Goal: Task Accomplishment & Management: Use online tool/utility

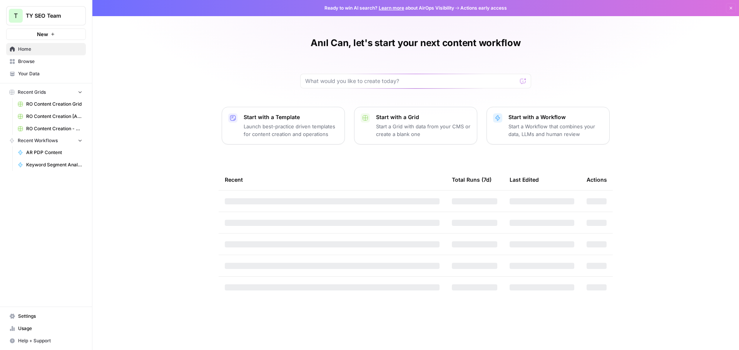
click at [28, 61] on span "Browse" at bounding box center [50, 61] width 64 height 7
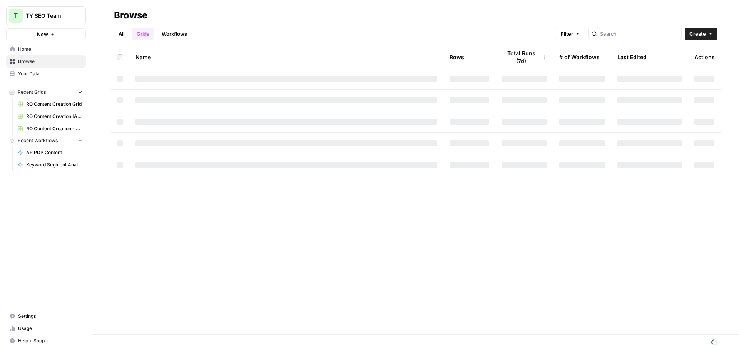
click at [41, 50] on span "Home" at bounding box center [50, 49] width 64 height 7
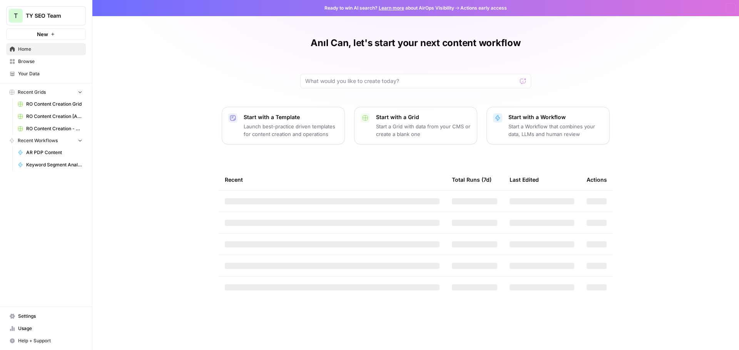
click at [62, 35] on button "New" at bounding box center [46, 34] width 80 height 12
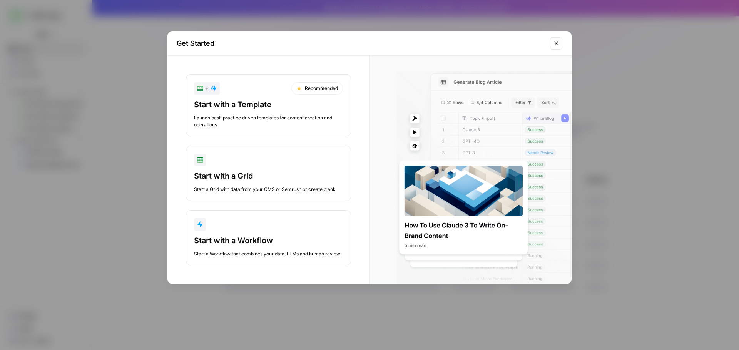
click at [138, 37] on div "Get Started + Recommended Start with a Template Launch best-practice driven tem…" at bounding box center [369, 175] width 739 height 350
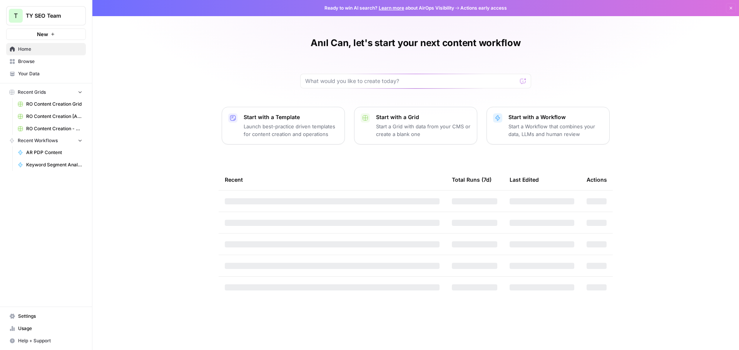
click at [45, 60] on span "Browse" at bounding box center [50, 61] width 64 height 7
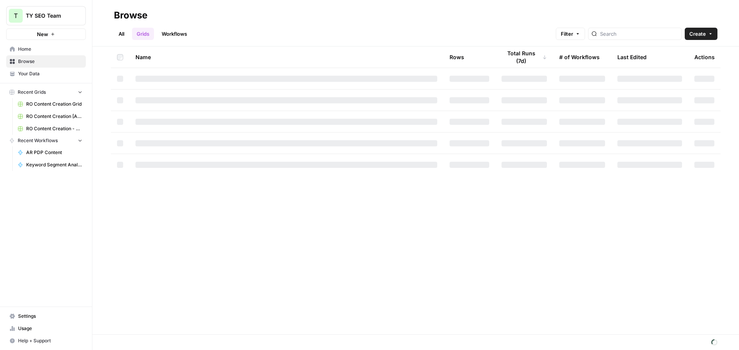
click at [289, 17] on div "Browse" at bounding box center [415, 15] width 603 height 12
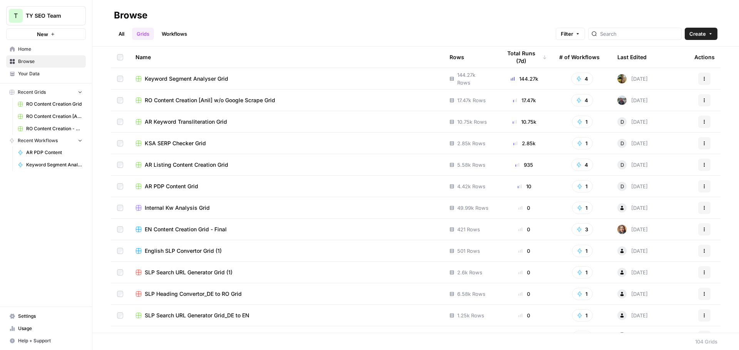
click at [315, 17] on div "Browse" at bounding box center [415, 15] width 603 height 12
click at [289, 35] on div "All Grids Workflows Filter Create" at bounding box center [415, 31] width 603 height 18
click at [169, 37] on link "Workflows" at bounding box center [174, 34] width 35 height 12
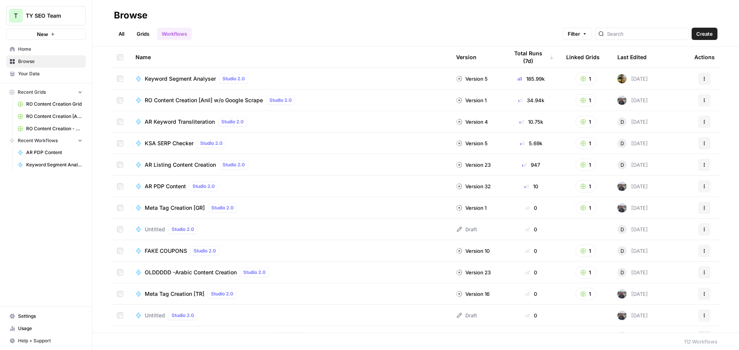
click at [709, 32] on span "Create" at bounding box center [704, 34] width 17 height 8
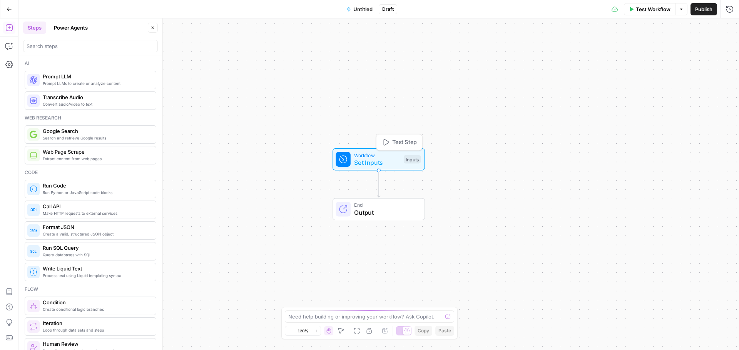
click at [380, 158] on span "Set Inputs" at bounding box center [377, 162] width 46 height 9
click at [664, 51] on button "Add Field" at bounding box center [655, 52] width 128 height 12
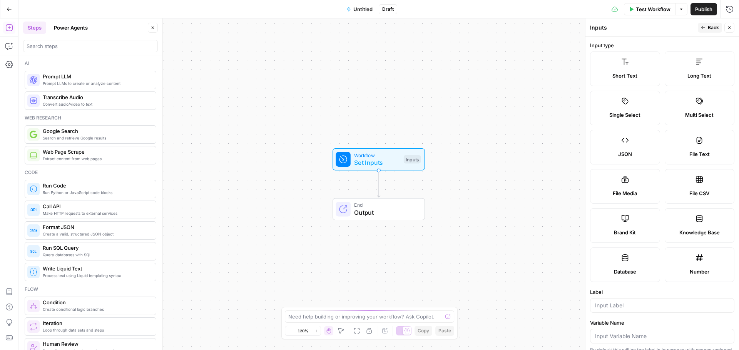
click at [628, 75] on span "Short Text" at bounding box center [624, 76] width 25 height 8
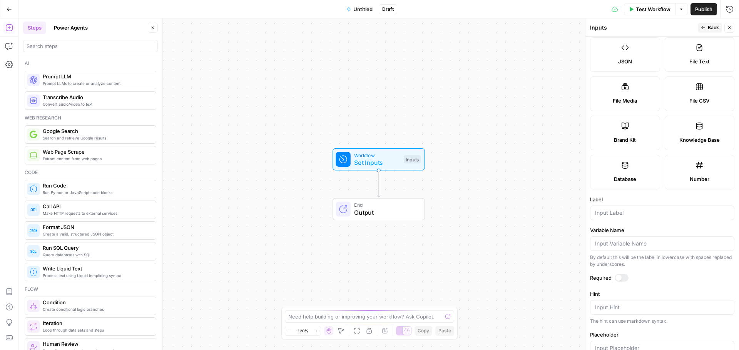
scroll to position [154, 0]
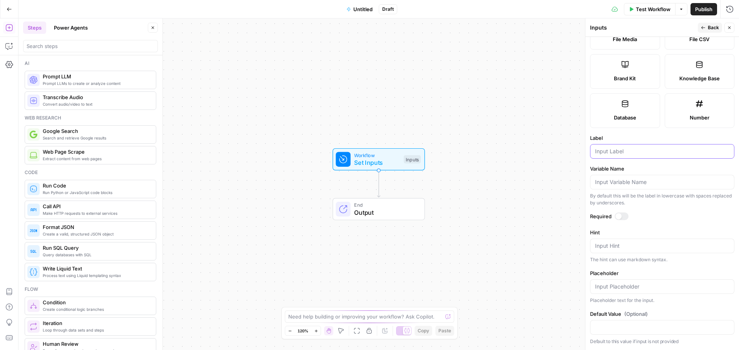
click at [622, 155] on input "Label" at bounding box center [662, 152] width 134 height 8
type input "catname"
click at [490, 121] on div "Workflow Set Inputs Inputs End Output" at bounding box center [378, 184] width 720 height 332
click at [725, 25] on button "Close" at bounding box center [729, 28] width 10 height 10
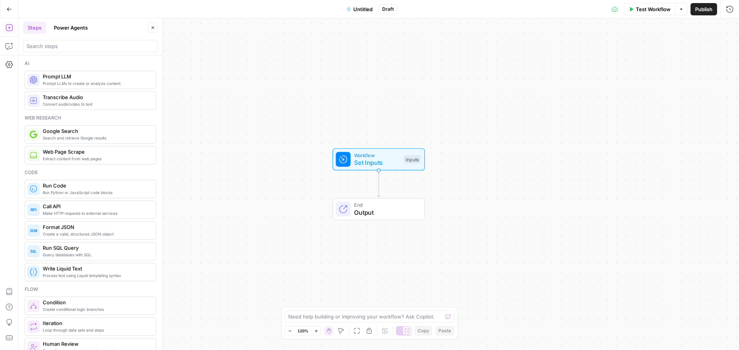
click at [77, 84] on span "Prompt LLMs to create or analyze content" at bounding box center [96, 83] width 107 height 6
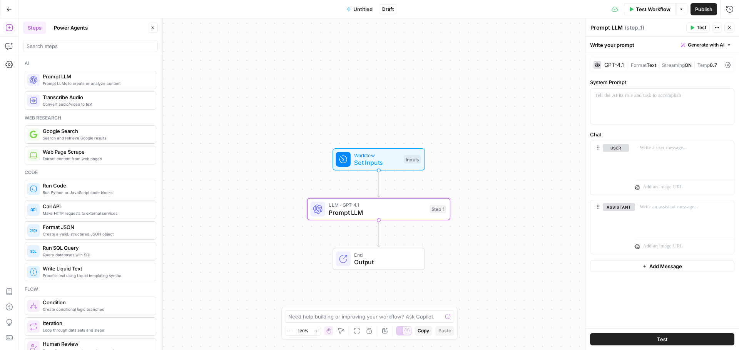
click at [612, 60] on div "GPT-4.1 | Format Text | Streaming ON | Temp 0.7" at bounding box center [662, 65] width 144 height 15
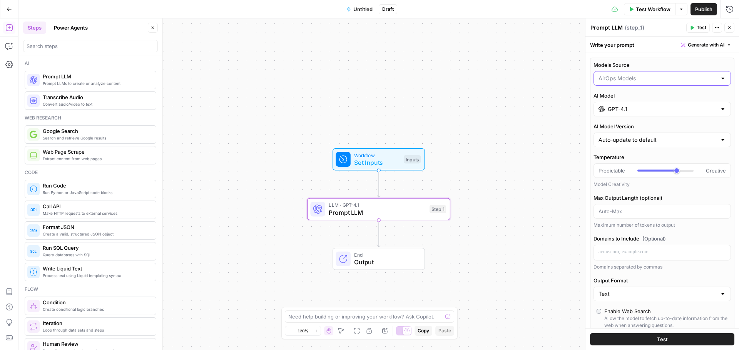
click at [613, 78] on input "Models Source" at bounding box center [657, 79] width 118 height 8
click at [622, 109] on span "My Models" at bounding box center [657, 109] width 115 height 8
type input "My Models"
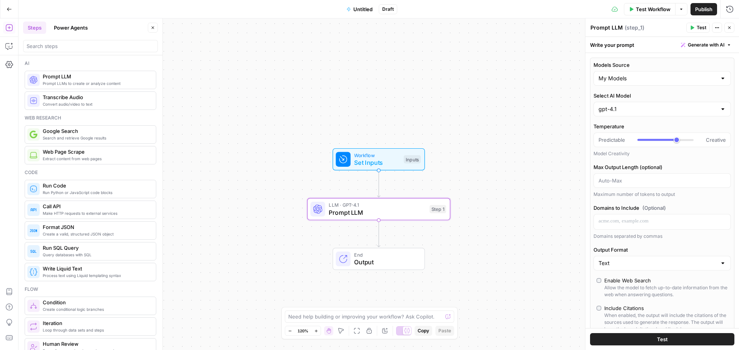
click at [623, 103] on div "gpt-4.1" at bounding box center [661, 109] width 137 height 15
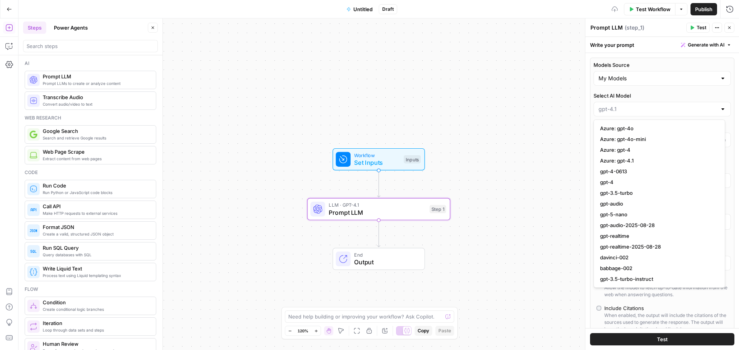
type input "Azure: gpt-4o-mini"
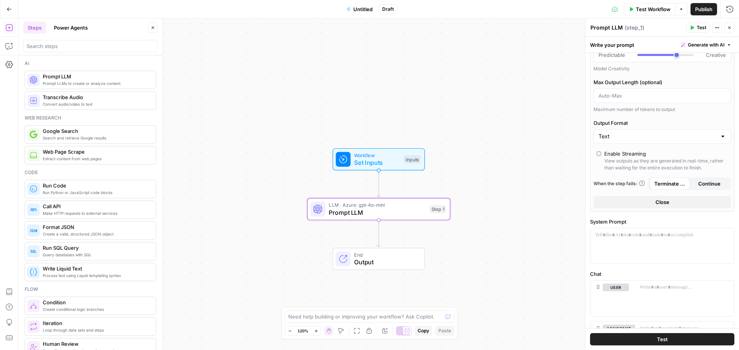
scroll to position [92, 0]
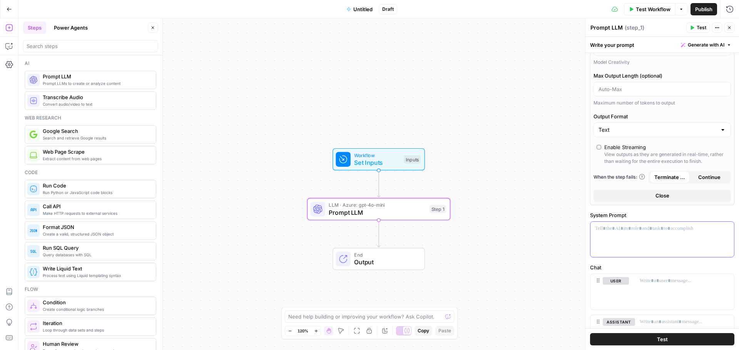
click at [653, 234] on div at bounding box center [661, 239] width 143 height 35
click at [624, 235] on div at bounding box center [661, 239] width 143 height 35
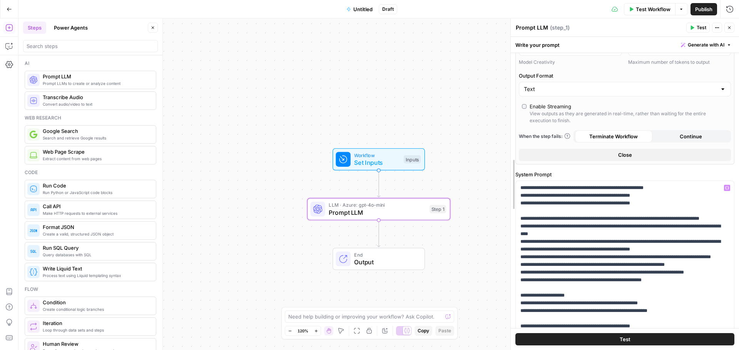
drag, startPoint x: 587, startPoint y: 164, endPoint x: 500, endPoint y: 171, distance: 87.2
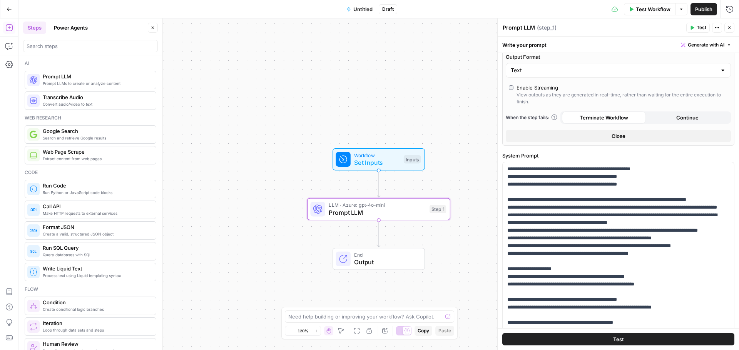
scroll to position [111, 0]
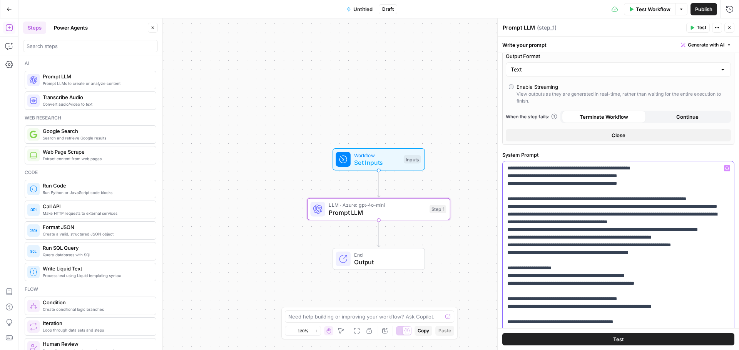
click at [511, 168] on p "**********" at bounding box center [615, 257] width 216 height 185
click at [534, 168] on p "**********" at bounding box center [615, 257] width 216 height 185
click at [549, 167] on p "**********" at bounding box center [615, 257] width 216 height 185
drag, startPoint x: 553, startPoint y: 169, endPoint x: 538, endPoint y: 169, distance: 15.0
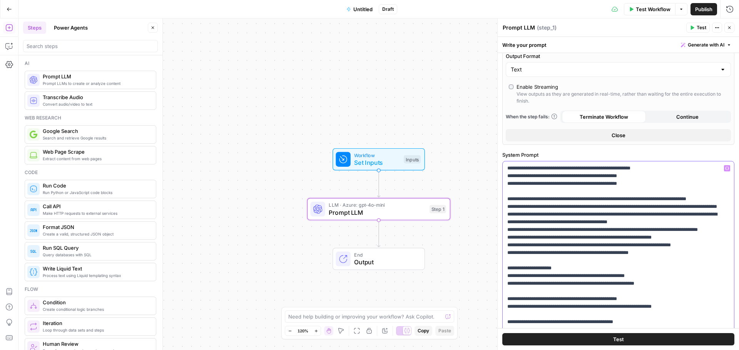
click at [538, 169] on p "**********" at bounding box center [615, 257] width 216 height 185
click at [564, 168] on p "**********" at bounding box center [615, 257] width 216 height 185
drag, startPoint x: 573, startPoint y: 170, endPoint x: 495, endPoint y: 164, distance: 77.9
click at [497, 165] on div "**********" at bounding box center [618, 184] width 242 height 332
click at [725, 169] on icon "button" at bounding box center [727, 169] width 4 height 4
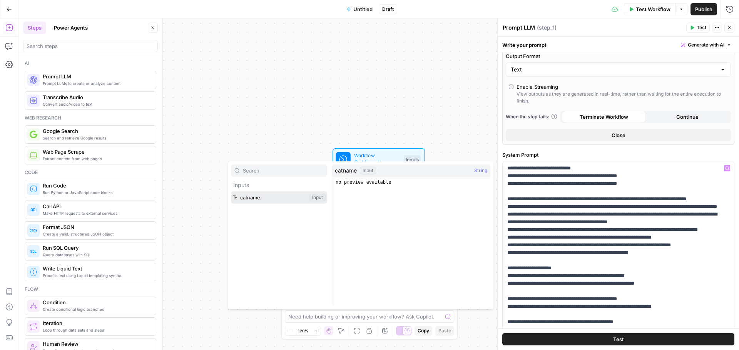
click at [248, 199] on button "Select variable catname" at bounding box center [279, 198] width 96 height 12
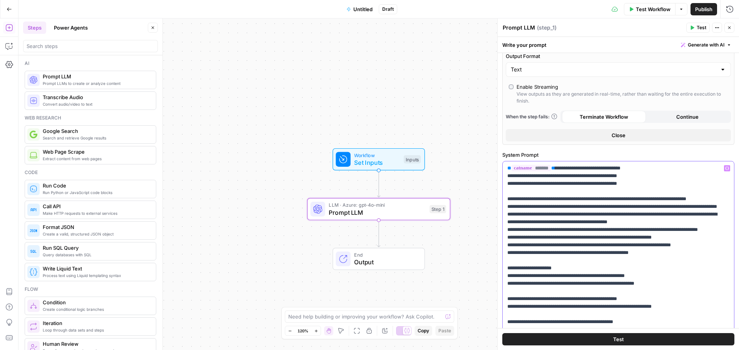
click at [605, 206] on p "**********" at bounding box center [615, 257] width 216 height 185
click at [577, 185] on p "**********" at bounding box center [615, 257] width 216 height 185
click at [625, 195] on p "**********" at bounding box center [615, 257] width 216 height 185
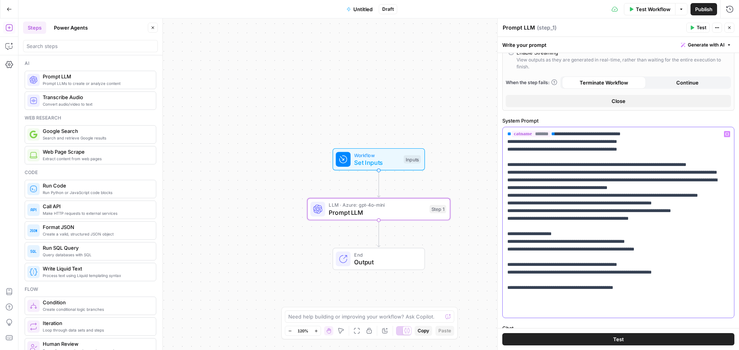
scroll to position [197, 0]
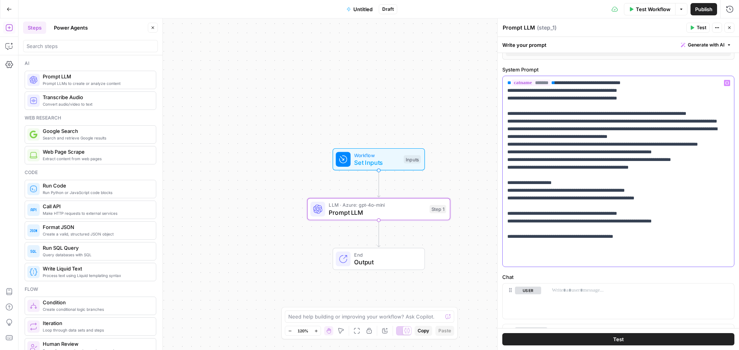
drag, startPoint x: 638, startPoint y: 250, endPoint x: 634, endPoint y: 252, distance: 4.0
click at [634, 252] on p "**********" at bounding box center [615, 171] width 216 height 185
click at [643, 255] on p "**********" at bounding box center [615, 171] width 216 height 185
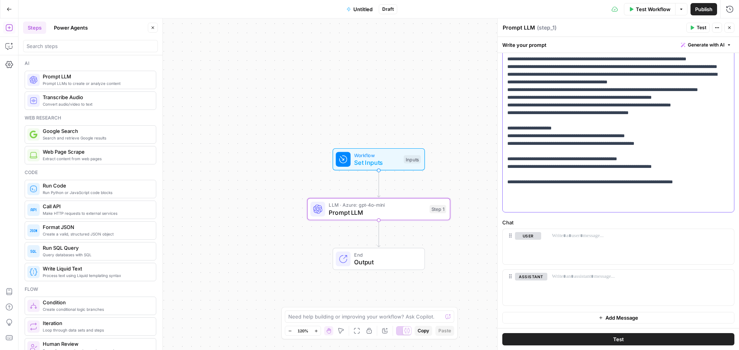
scroll to position [0, 0]
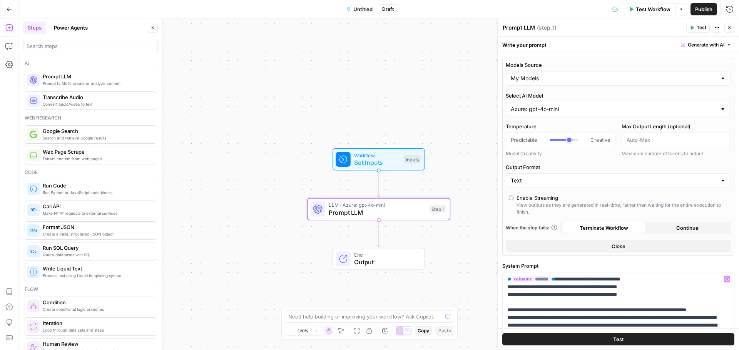
click at [408, 94] on div "Workflow Set Inputs Inputs LLM · Azure: gpt-4o-mini Prompt LLM Step 1 End Output" at bounding box center [378, 184] width 720 height 332
click at [654, 12] on span "Test Workflow" at bounding box center [652, 9] width 35 height 8
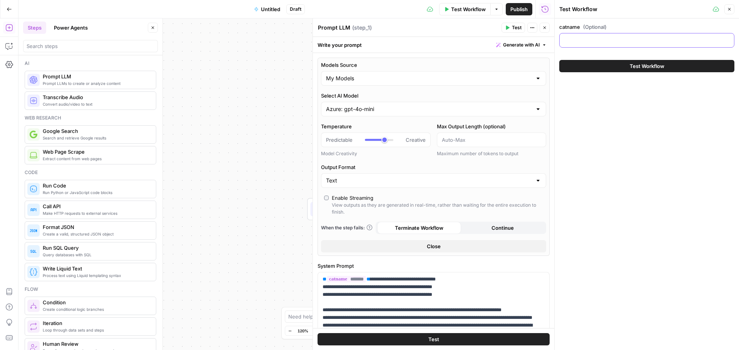
click at [595, 37] on input "catname (Optional)" at bounding box center [646, 41] width 165 height 8
paste input "Fuste sport bej pentru femei"
type input "Fuste sport bej pentru femei"
click at [622, 64] on button "Test Workflow" at bounding box center [646, 66] width 175 height 12
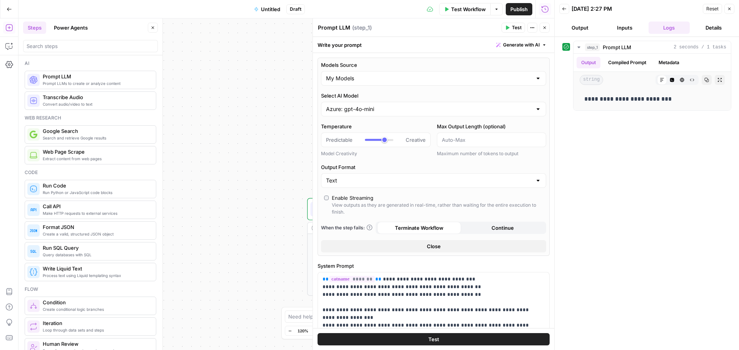
drag, startPoint x: 464, startPoint y: 8, endPoint x: 522, endPoint y: 30, distance: 62.4
click at [464, 8] on span "Test Workflow" at bounding box center [468, 9] width 35 height 8
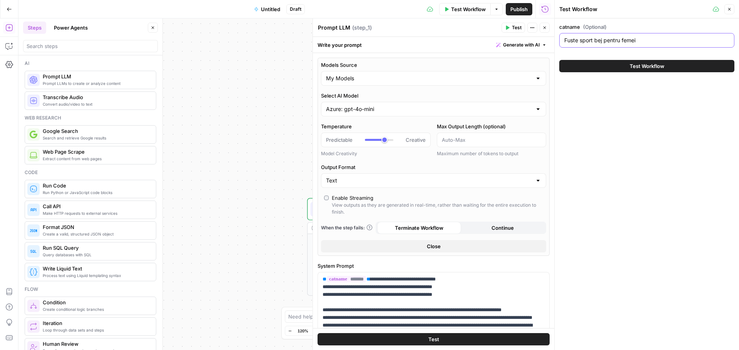
click at [589, 38] on input "Fuste sport bej pentru femei" at bounding box center [646, 41] width 165 height 8
paste input "Vișiniu Colanți mărime Plus"
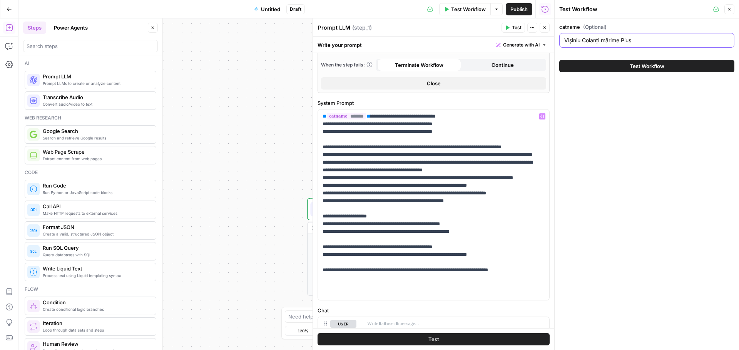
scroll to position [159, 0]
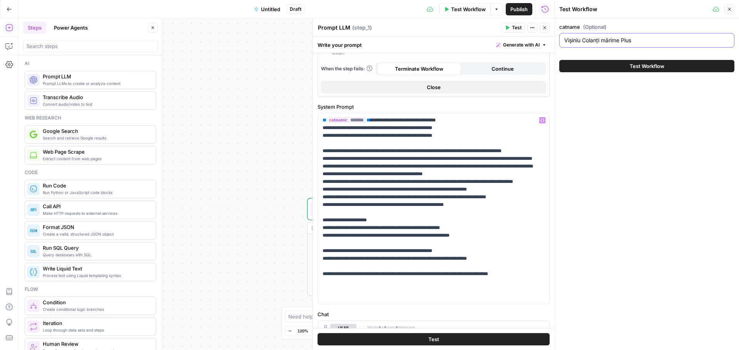
type input "Vișiniu Colanți mărime Plus"
click at [632, 73] on div "Test Workflow" at bounding box center [646, 66] width 175 height 22
click at [634, 70] on button "Test Workflow" at bounding box center [646, 66] width 175 height 12
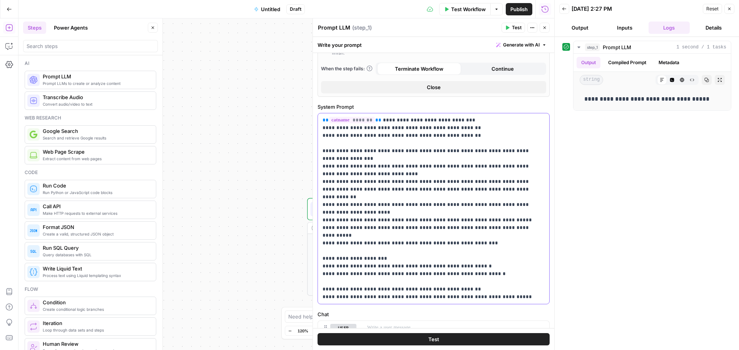
click at [459, 184] on p "**********" at bounding box center [430, 209] width 216 height 185
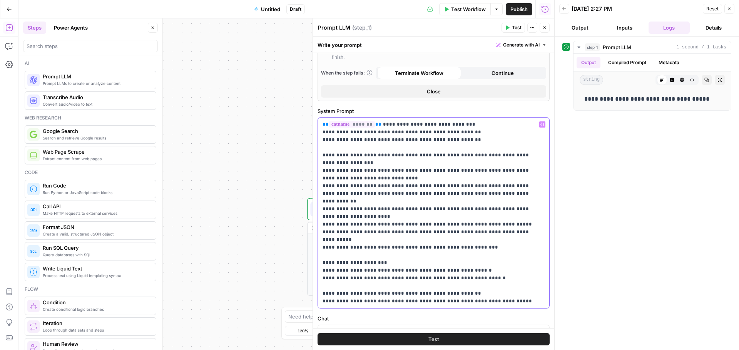
scroll to position [126, 0]
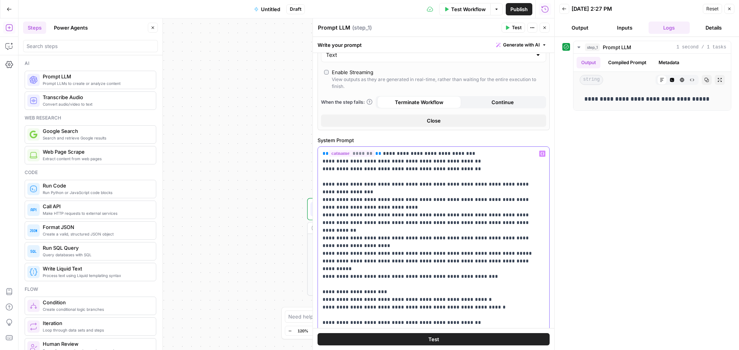
click at [462, 189] on p "**********" at bounding box center [430, 242] width 216 height 185
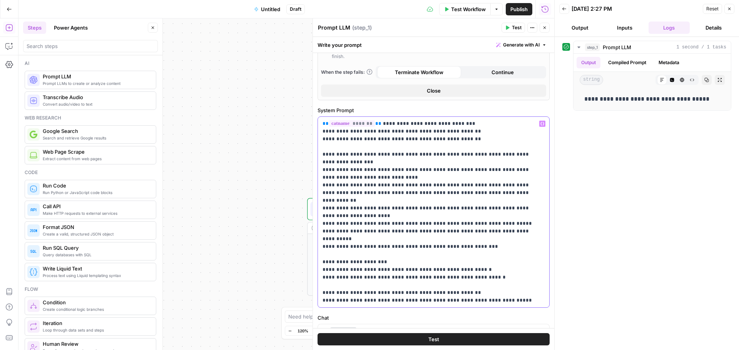
scroll to position [193, 0]
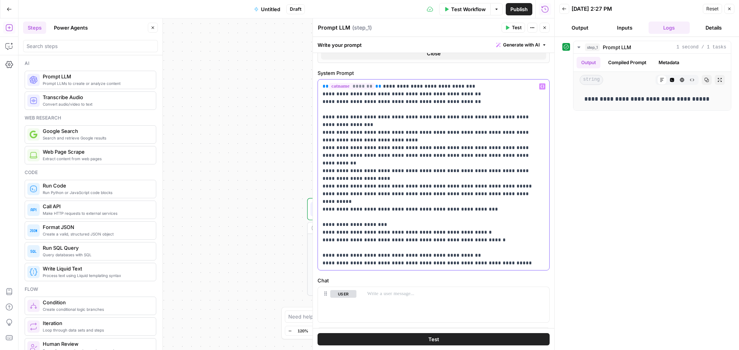
click at [412, 258] on p "**********" at bounding box center [430, 175] width 216 height 185
click at [380, 258] on p "**********" at bounding box center [430, 175] width 216 height 185
click at [362, 259] on p "**********" at bounding box center [430, 175] width 216 height 185
click at [374, 257] on p "**********" at bounding box center [430, 175] width 216 height 185
click at [384, 255] on p "**********" at bounding box center [430, 175] width 216 height 185
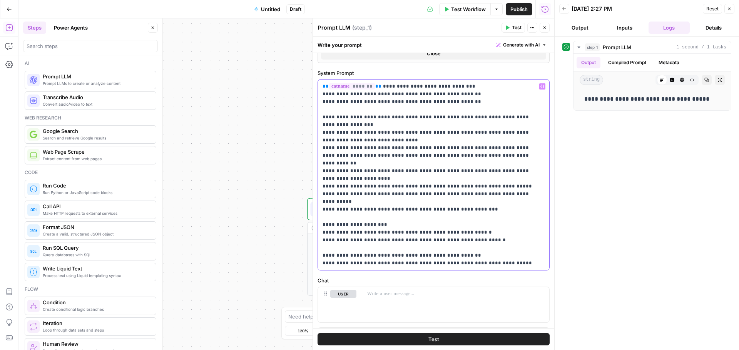
drag, startPoint x: 392, startPoint y: 255, endPoint x: 437, endPoint y: 255, distance: 45.4
click at [437, 255] on p "**********" at bounding box center [430, 175] width 216 height 185
drag, startPoint x: 442, startPoint y: 255, endPoint x: 392, endPoint y: 253, distance: 50.5
click at [389, 254] on p "**********" at bounding box center [430, 175] width 216 height 185
click at [540, 85] on icon "button" at bounding box center [542, 87] width 4 height 4
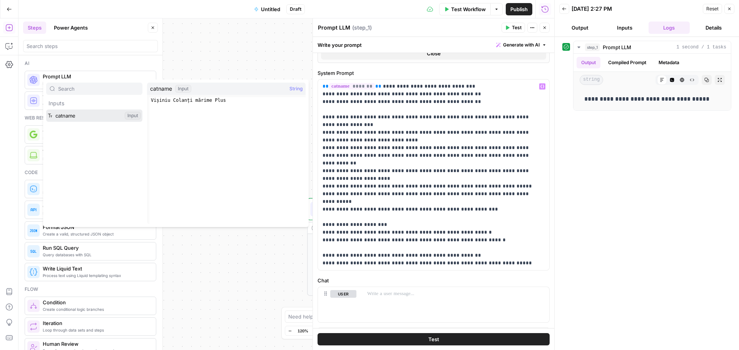
click at [99, 116] on button "Select variable catname" at bounding box center [94, 116] width 96 height 12
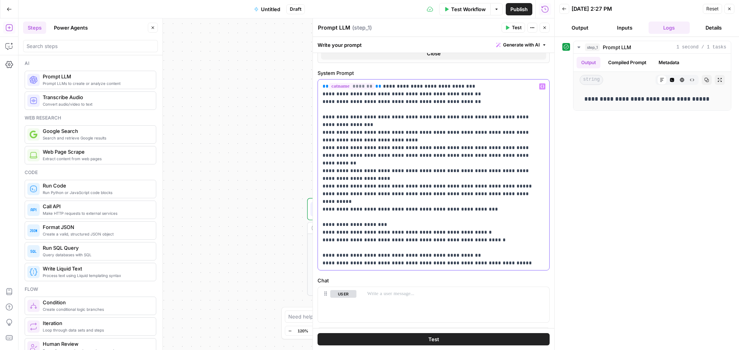
click at [449, 205] on p "**********" at bounding box center [430, 175] width 216 height 185
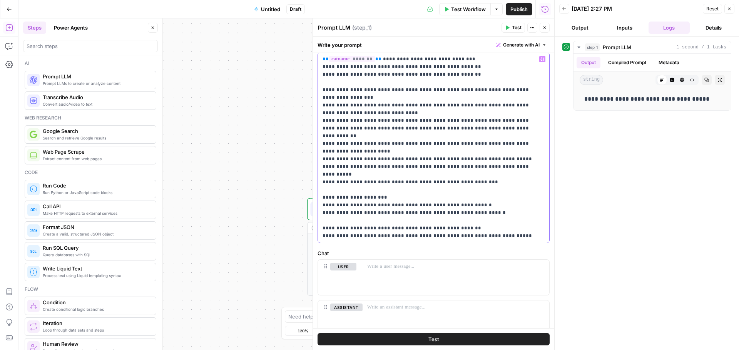
scroll to position [185, 0]
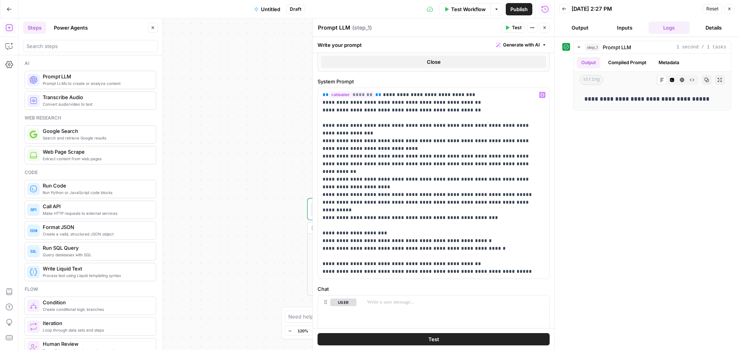
click at [468, 12] on span "Test Workflow" at bounding box center [468, 9] width 35 height 8
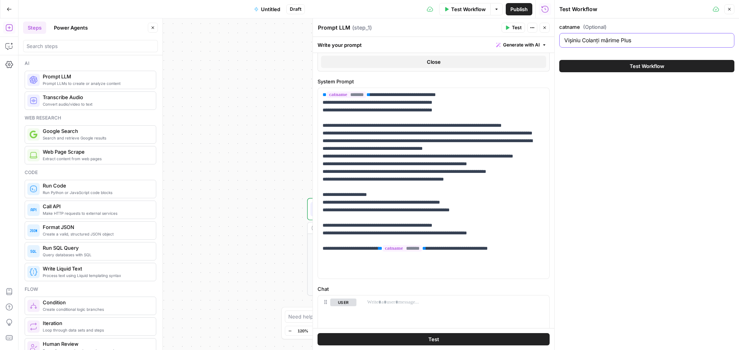
click at [625, 40] on input "Vișiniu Colanți mărime Plus" at bounding box center [646, 41] width 165 height 8
paste input "Copii Cremă Paltoane și jachete"
type input "Copii Cremă Paltoane și jachete"
click at [642, 67] on span "Test Workflow" at bounding box center [646, 66] width 35 height 8
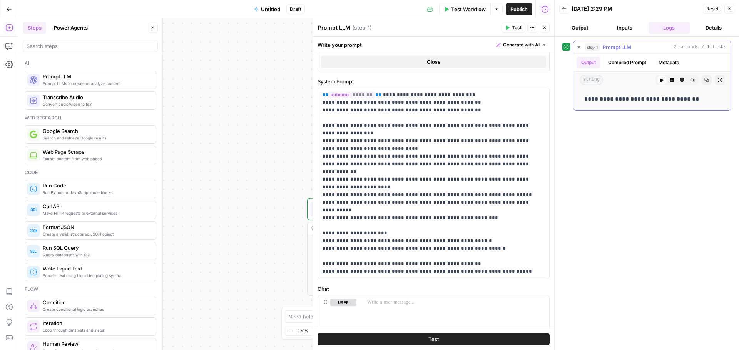
click at [640, 100] on p "**********" at bounding box center [652, 99] width 136 height 10
copy p "**********"
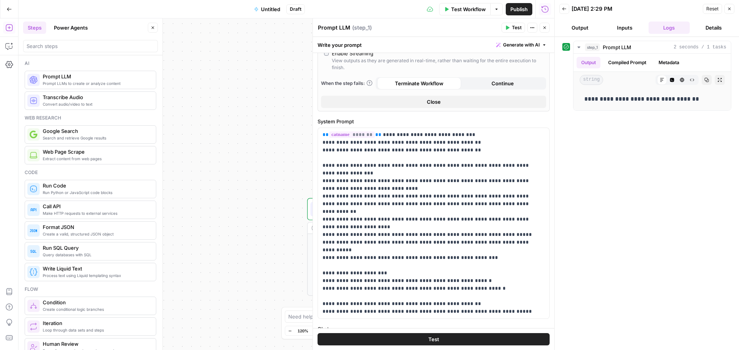
scroll to position [23, 0]
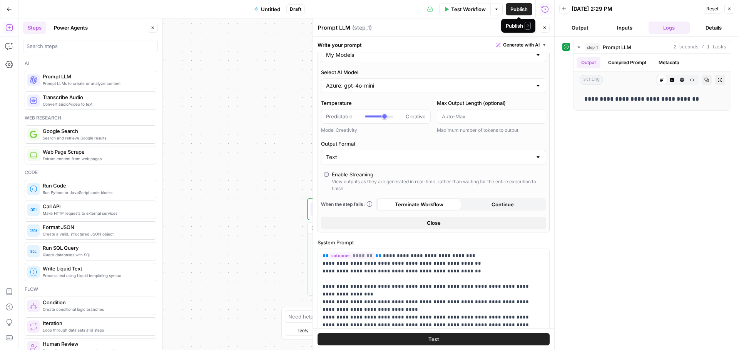
click at [519, 11] on span "Publish" at bounding box center [518, 9] width 17 height 8
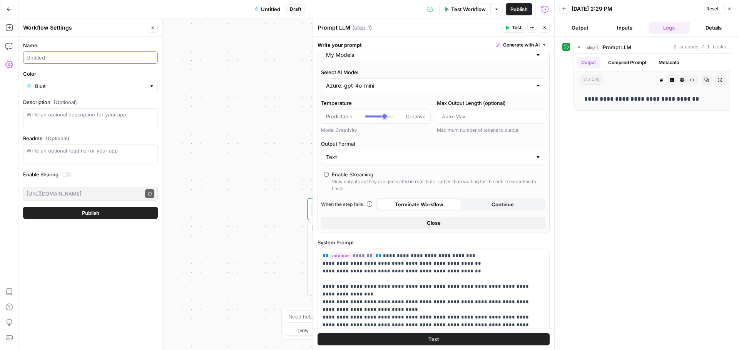
click at [92, 57] on input "Name" at bounding box center [91, 58] width 128 height 8
type input "RO Content Heading Creation"
click at [112, 216] on button "Publish" at bounding box center [90, 213] width 135 height 12
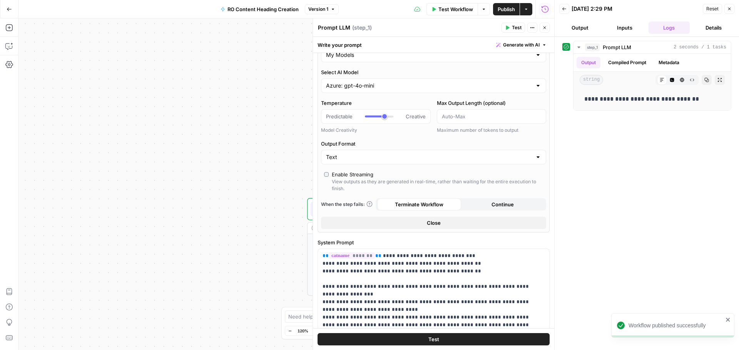
click at [528, 10] on icon "button" at bounding box center [526, 9] width 5 height 5
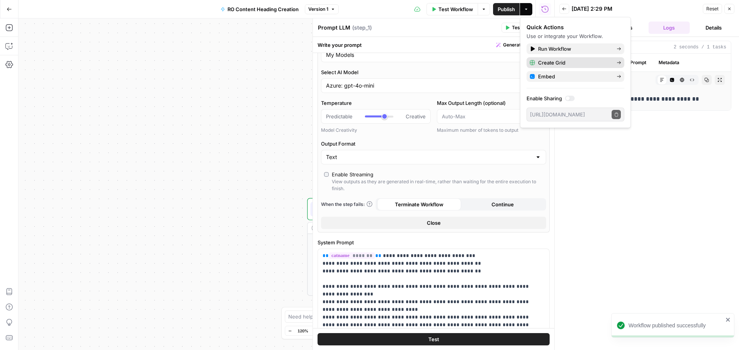
click at [540, 60] on span "Create Grid" at bounding box center [574, 63] width 72 height 8
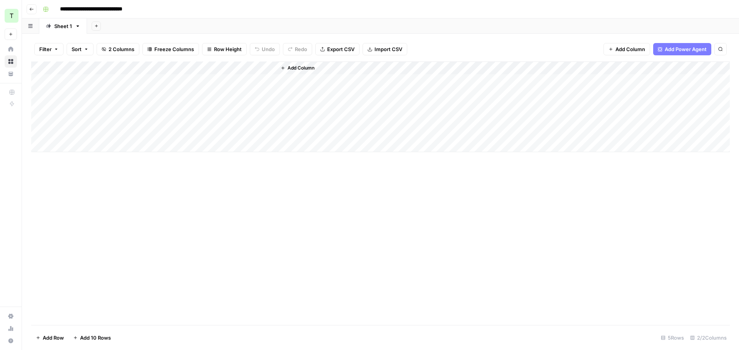
click at [123, 83] on div "Add Column" at bounding box center [380, 107] width 698 height 91
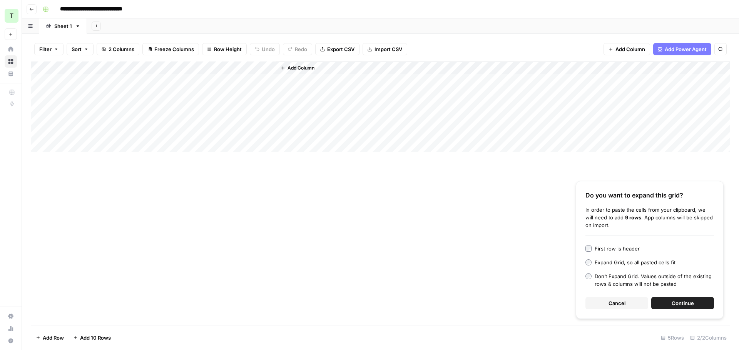
click at [670, 310] on div "Do you want to expand this grid? In order to paste the cells from your clipboar…" at bounding box center [649, 250] width 148 height 138
click at [672, 305] on span "Continue" at bounding box center [682, 304] width 22 height 8
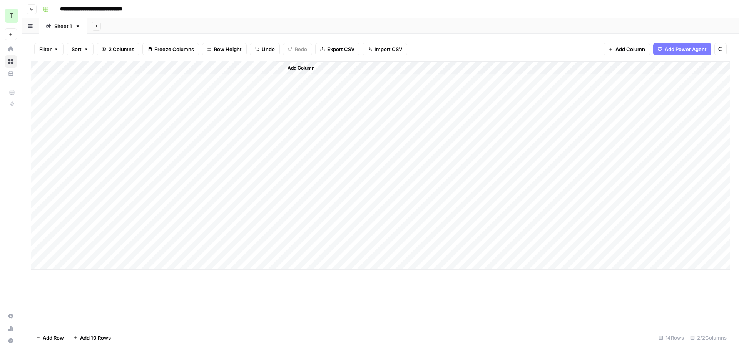
click at [220, 80] on div "Add Column" at bounding box center [380, 166] width 698 height 208
drag, startPoint x: 345, startPoint y: 68, endPoint x: 387, endPoint y: 66, distance: 42.3
click at [402, 66] on div "Add Column" at bounding box center [537, 166] width 384 height 208
drag, startPoint x: 344, startPoint y: 67, endPoint x: 412, endPoint y: 68, distance: 67.7
click at [412, 69] on div "Add Column" at bounding box center [380, 166] width 698 height 208
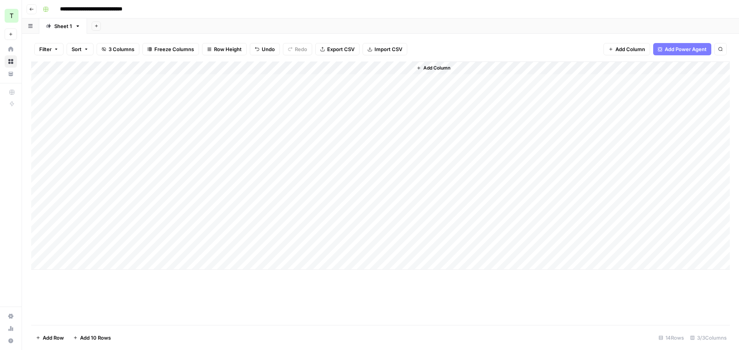
click at [90, 80] on div "Add Column" at bounding box center [380, 166] width 698 height 208
click at [294, 78] on div "Add Column" at bounding box center [380, 166] width 698 height 208
click at [89, 81] on div "Add Column" at bounding box center [380, 166] width 698 height 208
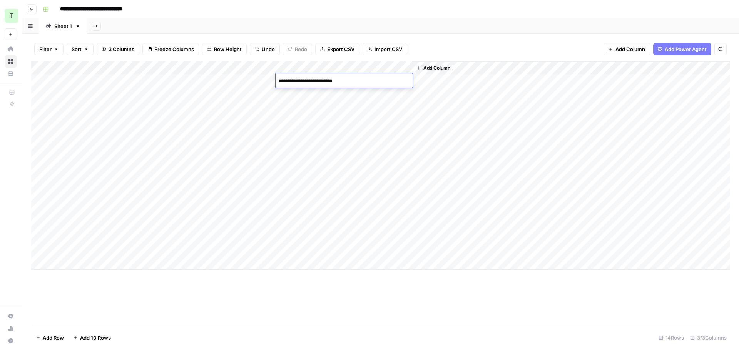
click at [89, 81] on div "Add Column" at bounding box center [380, 166] width 698 height 208
click at [89, 81] on textarea "**********" at bounding box center [119, 81] width 123 height 11
click at [272, 67] on div "Add Column" at bounding box center [380, 166] width 698 height 208
click at [289, 113] on span "Remaining Rows" at bounding box center [296, 113] width 48 height 8
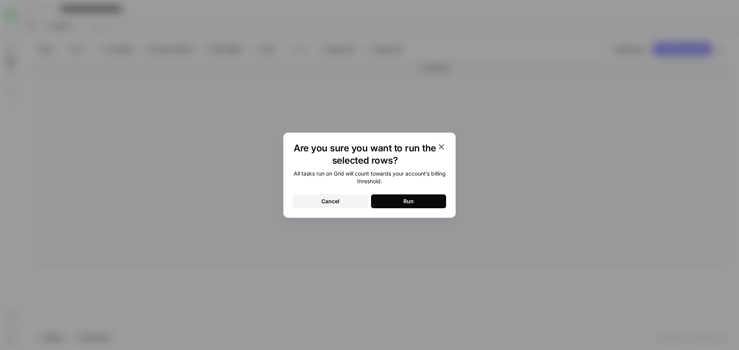
click at [415, 205] on button "Run" at bounding box center [408, 202] width 75 height 14
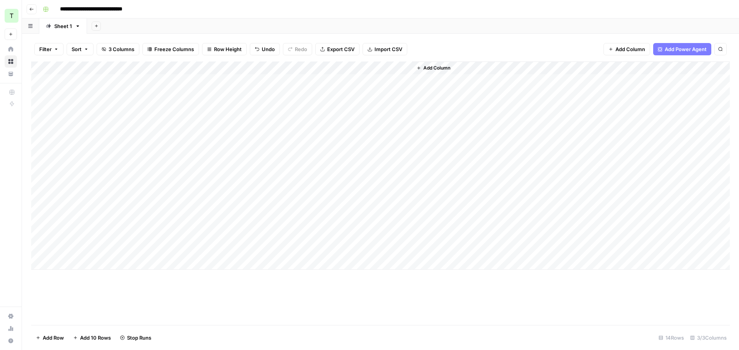
click at [350, 94] on div "Add Column" at bounding box center [380, 166] width 698 height 208
click at [354, 93] on textarea "**********" at bounding box center [343, 94] width 137 height 11
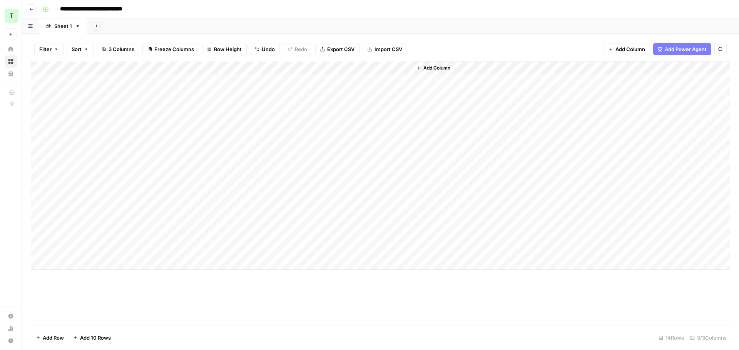
click at [99, 235] on div "Add Column" at bounding box center [380, 166] width 698 height 208
click at [106, 240] on div "Add Column" at bounding box center [380, 166] width 698 height 208
click at [106, 240] on textarea "**********" at bounding box center [119, 238] width 123 height 11
click at [317, 237] on div "Add Column" at bounding box center [380, 166] width 698 height 208
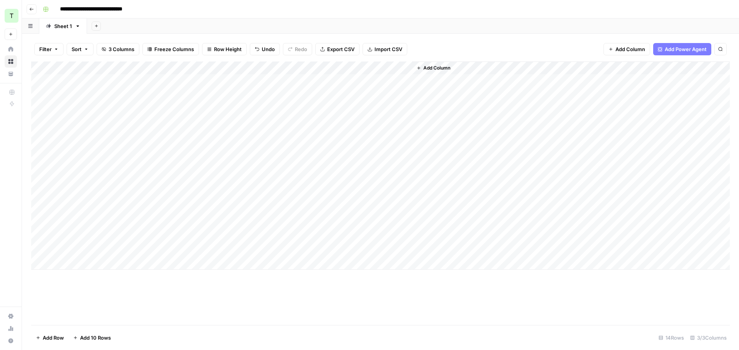
click at [317, 237] on div "Add Column" at bounding box center [380, 166] width 698 height 208
click at [468, 11] on div "**********" at bounding box center [385, 9] width 691 height 12
click at [257, 67] on div "Add Column" at bounding box center [380, 166] width 698 height 208
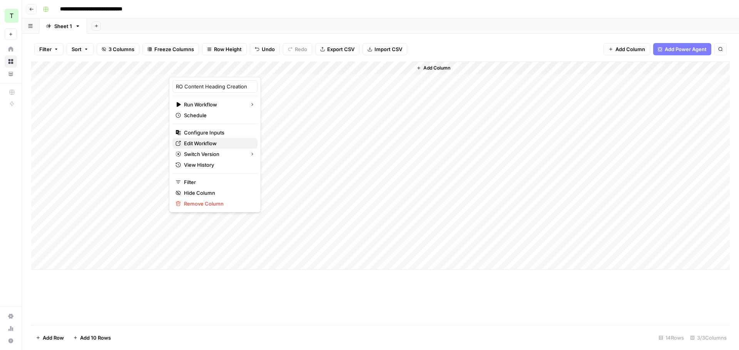
click at [204, 143] on span "Edit Workflow" at bounding box center [217, 144] width 67 height 8
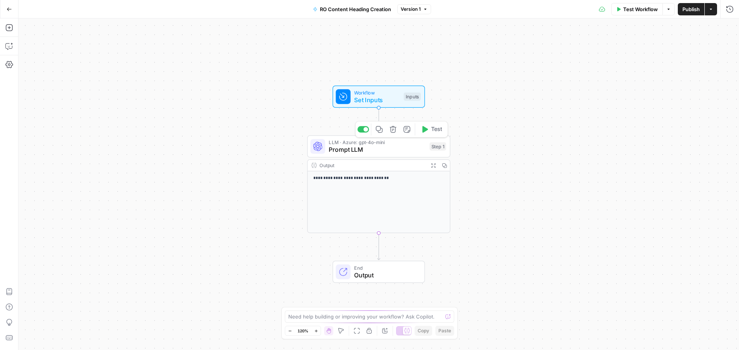
click at [391, 150] on span "Prompt LLM" at bounding box center [377, 149] width 97 height 9
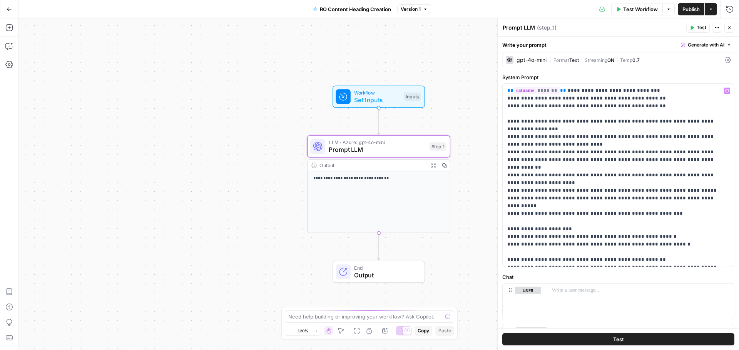
scroll to position [12, 0]
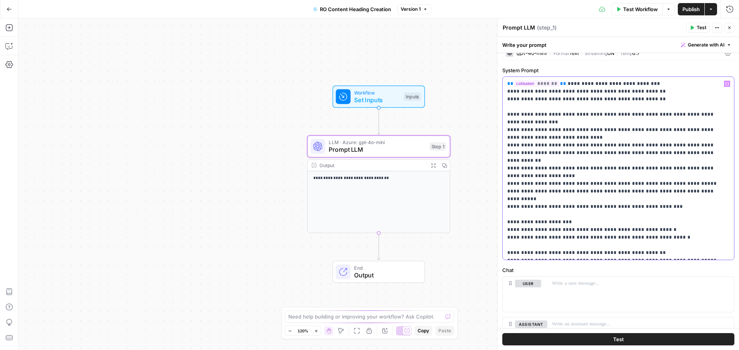
click at [671, 188] on p "**********" at bounding box center [615, 168] width 216 height 177
click at [672, 185] on p "**********" at bounding box center [615, 168] width 216 height 177
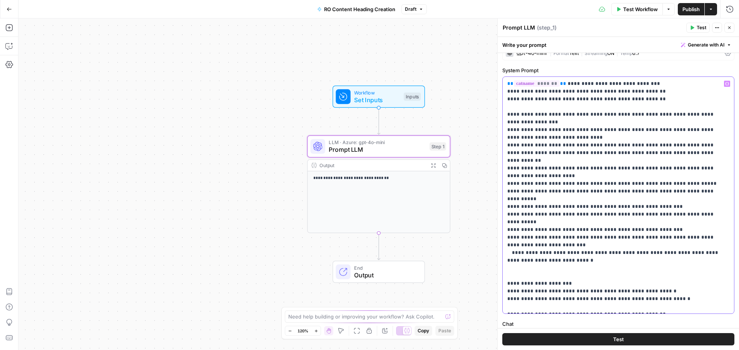
click at [509, 192] on p "**********" at bounding box center [615, 195] width 216 height 231
click at [538, 160] on p "**********" at bounding box center [615, 195] width 216 height 231
click at [689, 8] on span "Publish" at bounding box center [690, 9] width 17 height 8
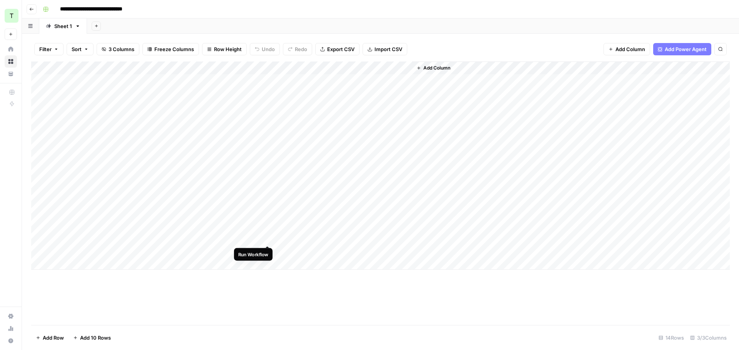
click at [269, 240] on div "Add Column" at bounding box center [380, 166] width 698 height 208
click at [496, 14] on div "**********" at bounding box center [385, 9] width 691 height 12
click at [347, 238] on div "Add Column" at bounding box center [380, 166] width 698 height 208
click at [346, 238] on div "Add Column" at bounding box center [380, 166] width 698 height 208
click at [418, 19] on div "Add Sheet" at bounding box center [413, 25] width 652 height 15
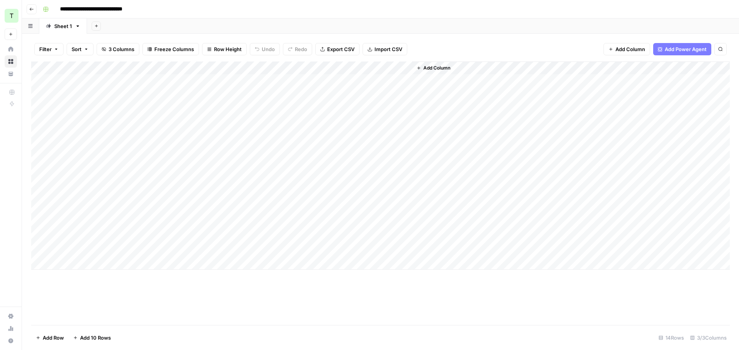
click at [261, 65] on div "Add Column" at bounding box center [380, 166] width 698 height 208
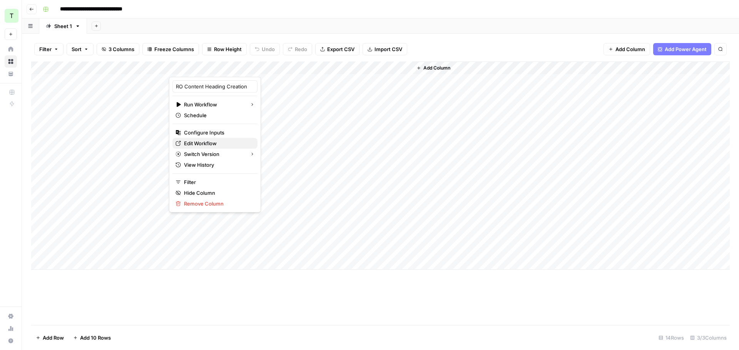
click at [198, 145] on span "Edit Workflow" at bounding box center [217, 144] width 67 height 8
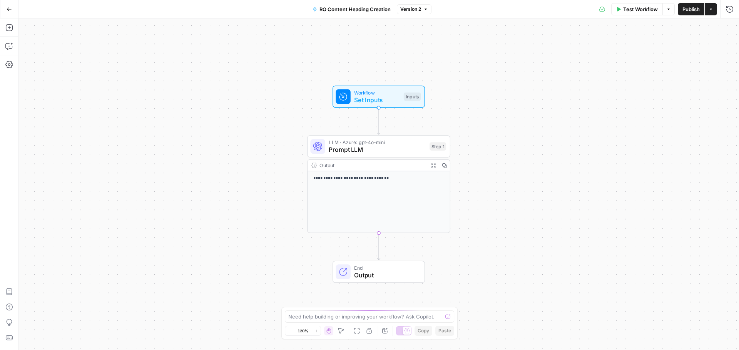
click at [390, 149] on span "Prompt LLM" at bounding box center [377, 149] width 97 height 9
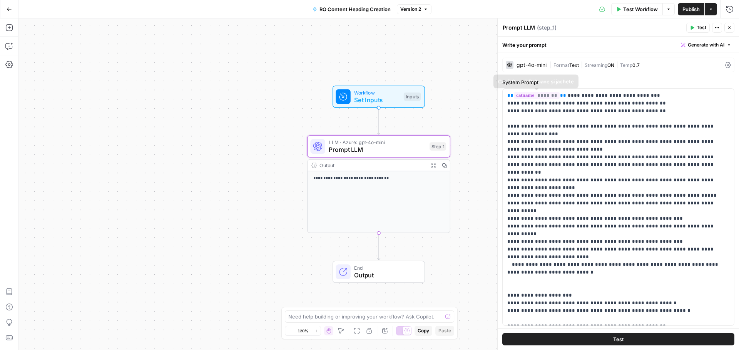
scroll to position [2, 0]
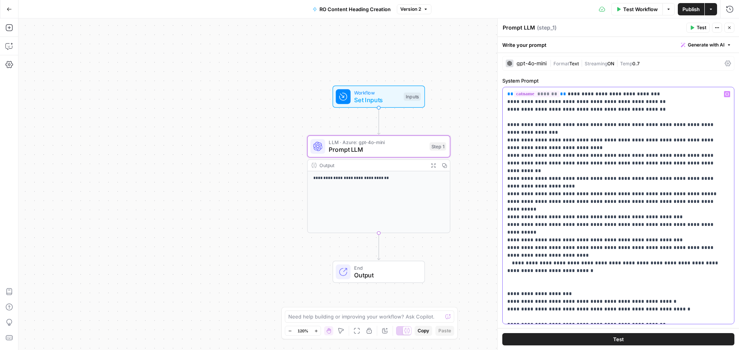
click at [580, 237] on p "**********" at bounding box center [615, 205] width 216 height 231
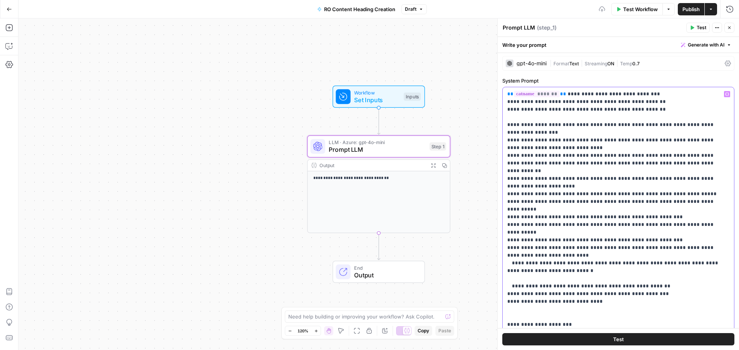
click at [520, 284] on p "**********" at bounding box center [615, 221] width 216 height 262
click at [691, 10] on span "Publish" at bounding box center [690, 9] width 17 height 8
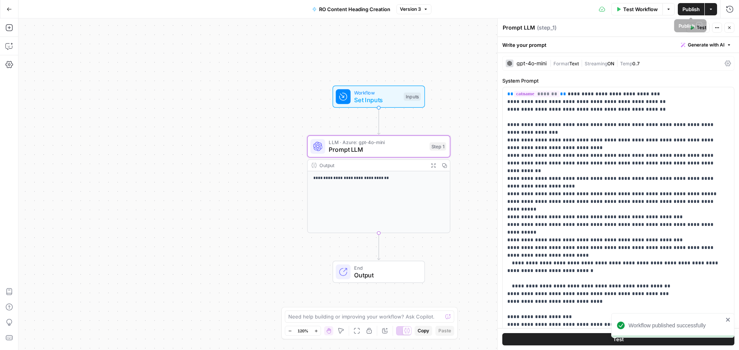
click at [691, 10] on span "Publish" at bounding box center [690, 9] width 17 height 8
drag, startPoint x: 731, startPoint y: 29, endPoint x: 657, endPoint y: 20, distance: 74.0
click at [730, 29] on icon "button" at bounding box center [729, 27] width 5 height 5
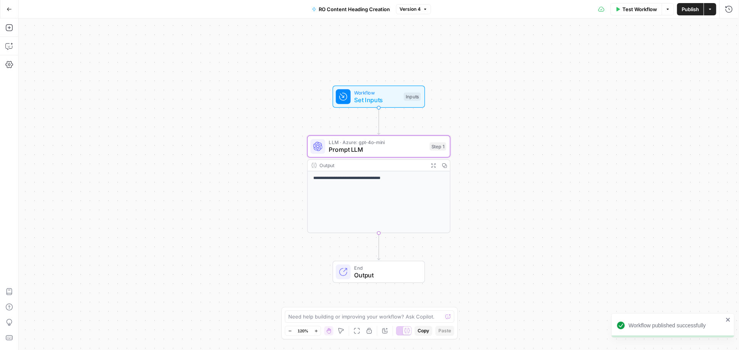
click at [502, 13] on div "Test Workflow Options Publish Actions Run History" at bounding box center [584, 9] width 307 height 18
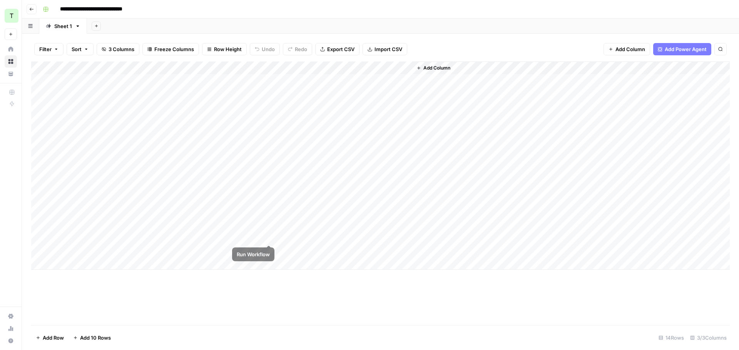
click at [270, 238] on div "Add Column" at bounding box center [380, 166] width 698 height 208
click at [362, 238] on div "Add Column" at bounding box center [380, 166] width 698 height 208
drag, startPoint x: 454, startPoint y: 292, endPoint x: 334, endPoint y: 245, distance: 128.3
click at [453, 292] on div "Add Column" at bounding box center [380, 194] width 698 height 264
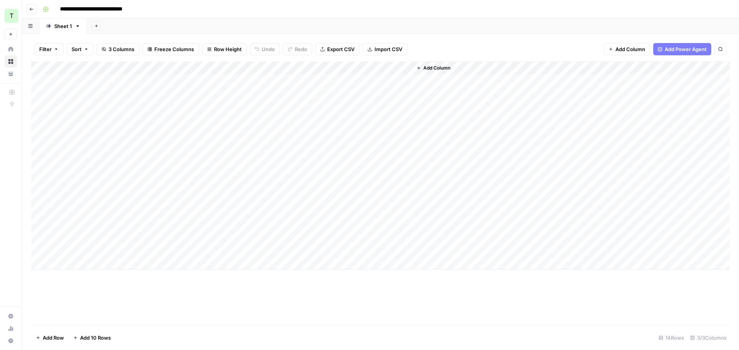
click at [326, 234] on div "Add Column" at bounding box center [380, 166] width 698 height 208
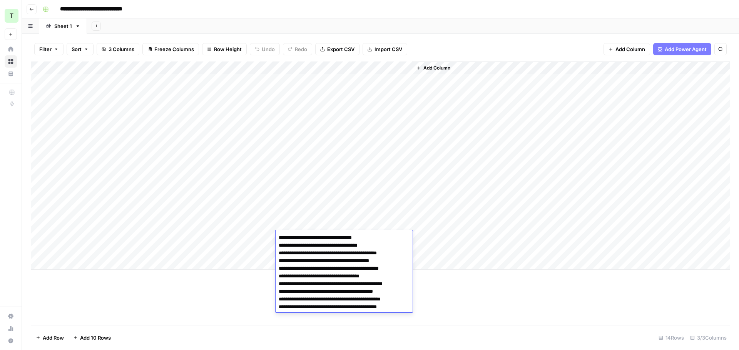
click at [325, 247] on textarea "**********" at bounding box center [343, 273] width 137 height 80
click at [419, 23] on div "Add Sheet" at bounding box center [413, 25] width 652 height 15
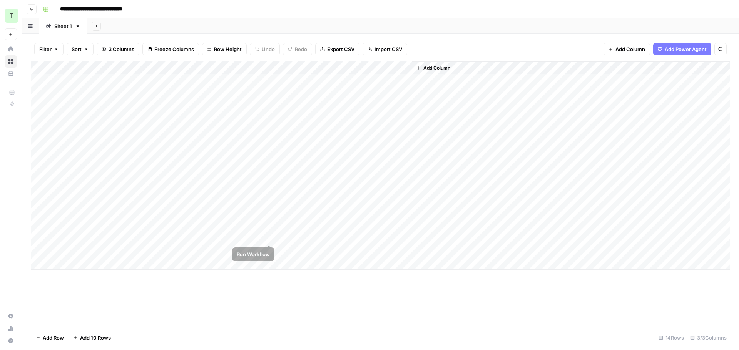
click at [269, 237] on div "Add Column" at bounding box center [380, 166] width 698 height 208
click at [307, 238] on div "Add Column" at bounding box center [380, 166] width 698 height 208
click at [297, 297] on div "Add Column" at bounding box center [380, 194] width 698 height 264
click at [339, 238] on div "Add Column" at bounding box center [380, 166] width 698 height 208
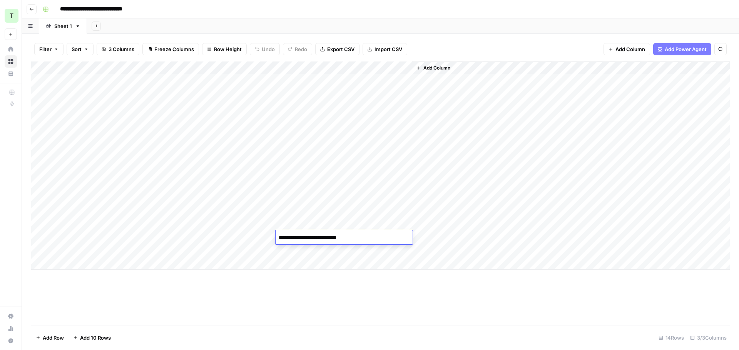
click at [339, 238] on textarea "**********" at bounding box center [343, 238] width 137 height 11
click at [217, 238] on div "Add Column" at bounding box center [380, 166] width 698 height 208
click at [267, 237] on div "Add Column" at bounding box center [380, 166] width 698 height 208
click at [123, 236] on div "Add Column" at bounding box center [380, 166] width 698 height 208
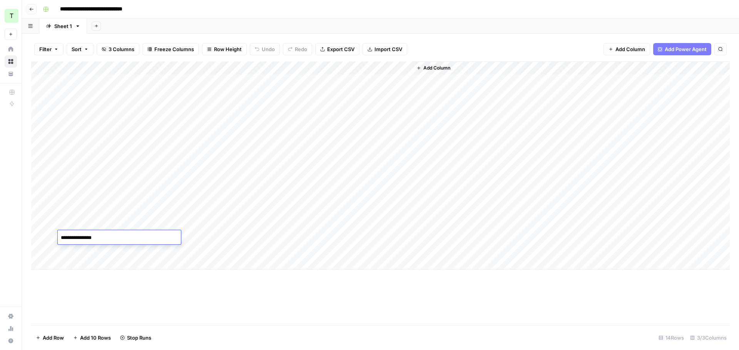
click at [123, 237] on textarea "**********" at bounding box center [119, 238] width 123 height 11
click at [508, 27] on div "Add Sheet" at bounding box center [413, 25] width 652 height 15
drag, startPoint x: 331, startPoint y: 80, endPoint x: 337, endPoint y: 246, distance: 166.7
click at [337, 246] on div "Add Column" at bounding box center [380, 166] width 698 height 208
click at [129, 252] on div "Add Column" at bounding box center [380, 166] width 698 height 208
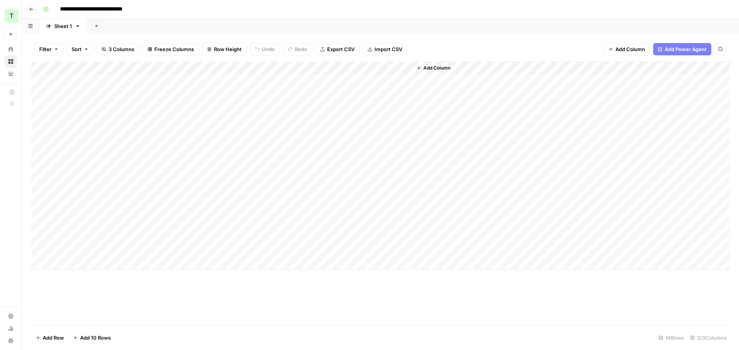
click at [130, 263] on div "Add Column" at bounding box center [380, 166] width 698 height 208
click at [107, 279] on div "Add Column" at bounding box center [380, 173] width 698 height 222
click at [110, 265] on div "Add Column" at bounding box center [380, 179] width 698 height 235
click at [114, 262] on div "Add Column" at bounding box center [380, 179] width 698 height 235
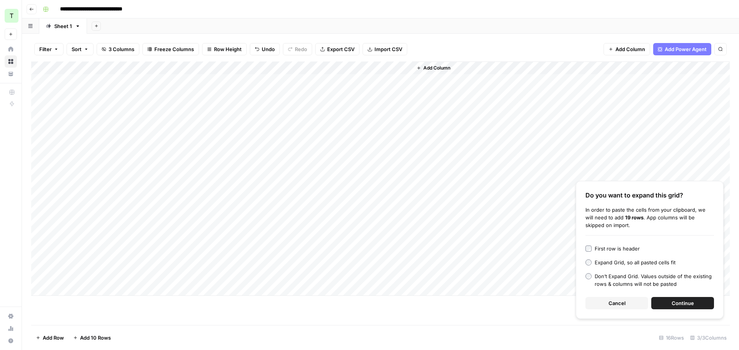
click at [666, 304] on button "Continue" at bounding box center [682, 303] width 63 height 12
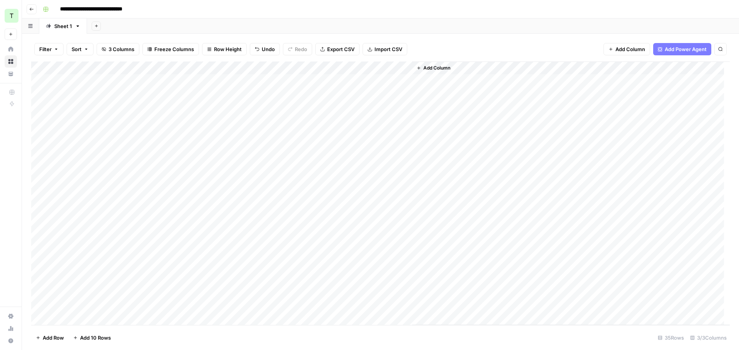
click at [217, 78] on div "Add Column" at bounding box center [380, 194] width 698 height 264
click at [230, 82] on div "Add Column" at bounding box center [380, 194] width 698 height 264
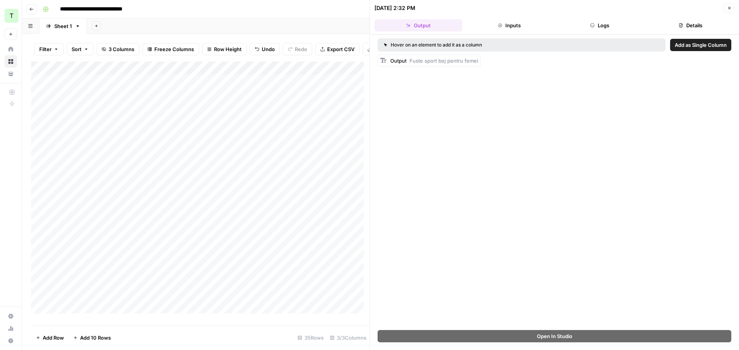
click at [604, 33] on header "09/19/25 at 2:32 PM Close Output Inputs Logs Details" at bounding box center [554, 17] width 369 height 35
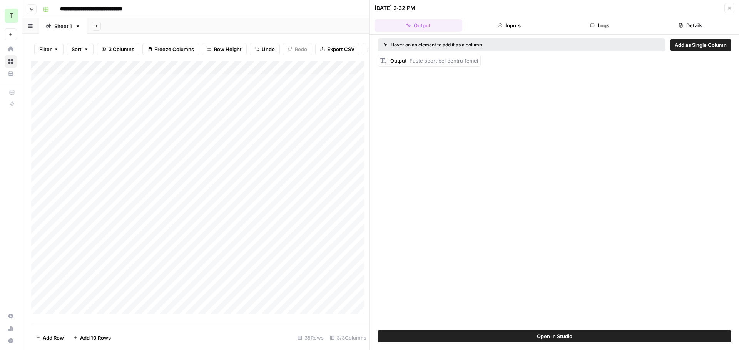
click at [604, 30] on header "09/19/25 at 2:32 PM Close Output Inputs Logs Details" at bounding box center [554, 17] width 369 height 35
click at [604, 27] on button "Logs" at bounding box center [600, 25] width 88 height 12
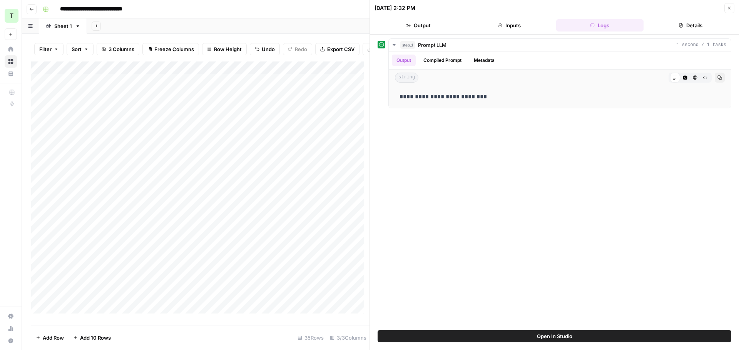
click at [727, 7] on icon "button" at bounding box center [729, 8] width 5 height 5
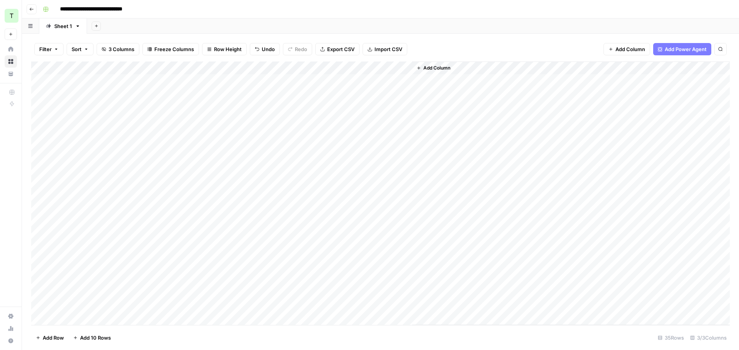
click at [390, 15] on header "**********" at bounding box center [380, 9] width 717 height 18
click at [270, 68] on div "Add Column" at bounding box center [380, 194] width 698 height 264
click at [279, 110] on span "Remaining Rows" at bounding box center [296, 113] width 48 height 8
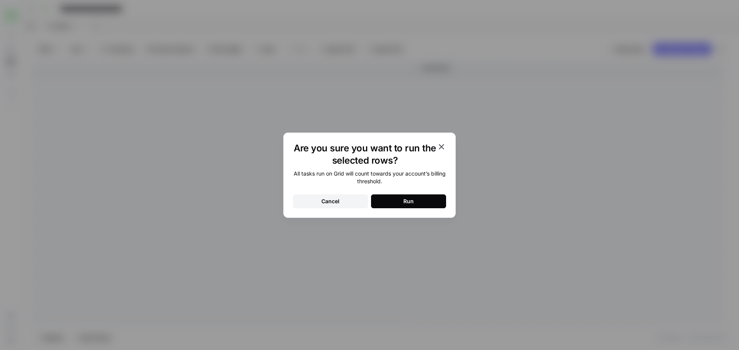
click at [408, 199] on div "Run" at bounding box center [408, 202] width 10 height 8
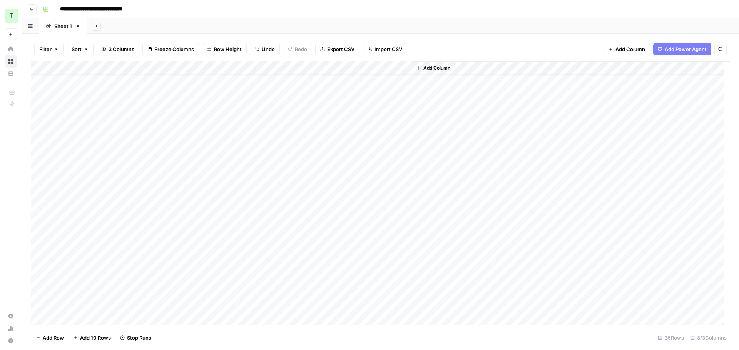
scroll to position [3, 0]
click at [338, 20] on div "Add Sheet" at bounding box center [413, 25] width 652 height 15
click at [338, 279] on div "Add Column" at bounding box center [380, 194] width 698 height 264
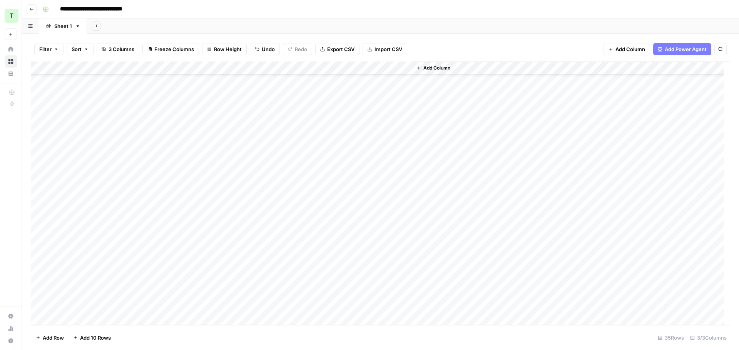
click at [348, 270] on div "Add Column" at bounding box center [380, 194] width 698 height 264
click at [344, 295] on div "Add Column" at bounding box center [380, 194] width 698 height 264
click at [338, 305] on div "Add Column" at bounding box center [380, 194] width 698 height 264
click at [339, 305] on textarea "**********" at bounding box center [343, 306] width 137 height 11
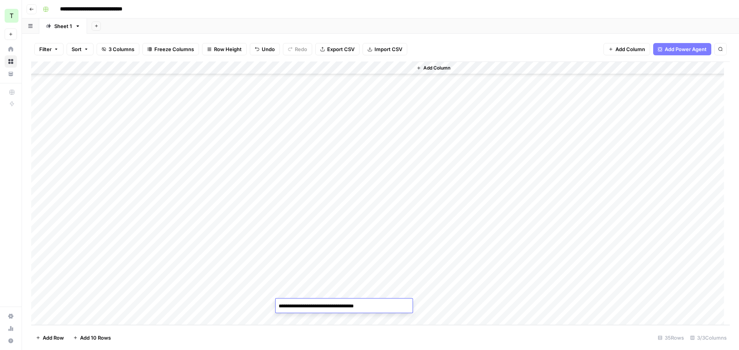
click at [344, 293] on div "Add Column" at bounding box center [380, 194] width 698 height 264
type input "**********"
drag, startPoint x: 347, startPoint y: 183, endPoint x: 357, endPoint y: 304, distance: 121.6
click at [357, 304] on div "Add Column" at bounding box center [380, 194] width 698 height 264
click at [95, 306] on div "Add Column" at bounding box center [380, 194] width 698 height 264
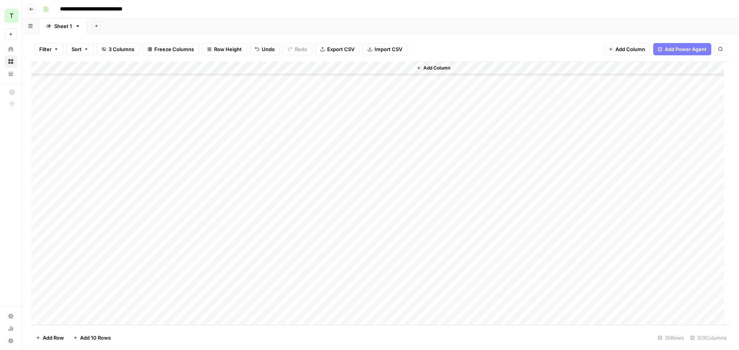
click at [95, 306] on div "Add Column" at bounding box center [380, 194] width 698 height 264
click at [194, 333] on footer "Add Row Add 10 Rows 35 Rows 3/3 Columns" at bounding box center [380, 337] width 698 height 25
click at [122, 317] on div "Add Column" at bounding box center [380, 194] width 698 height 264
click at [124, 308] on div "Add Column" at bounding box center [380, 194] width 698 height 264
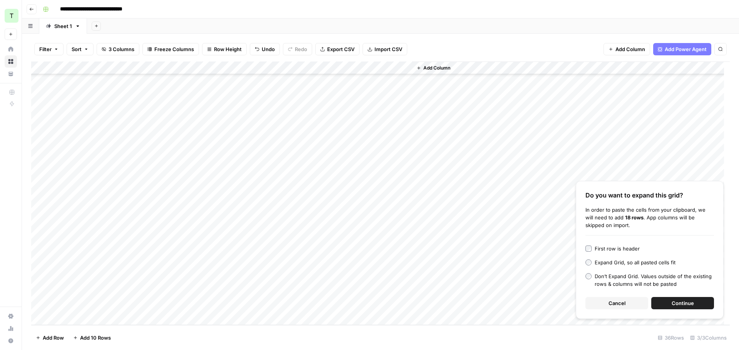
click at [680, 301] on span "Continue" at bounding box center [682, 304] width 22 height 8
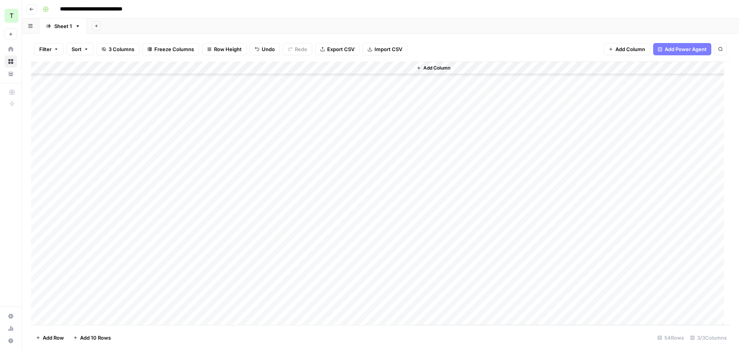
scroll to position [323, 0]
click at [269, 69] on div "Add Column" at bounding box center [380, 194] width 698 height 264
click at [279, 111] on span "Remaining Rows" at bounding box center [296, 113] width 48 height 8
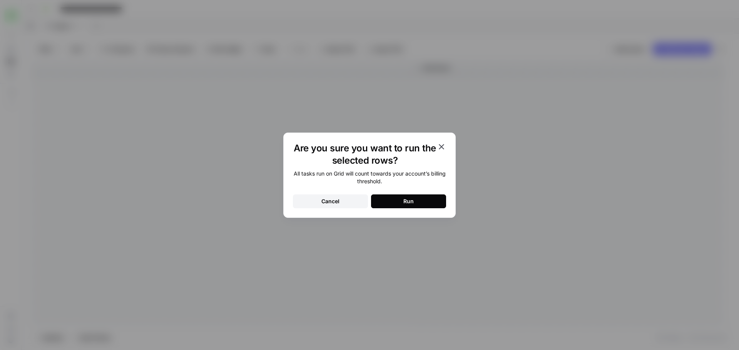
click at [401, 200] on button "Run" at bounding box center [408, 202] width 75 height 14
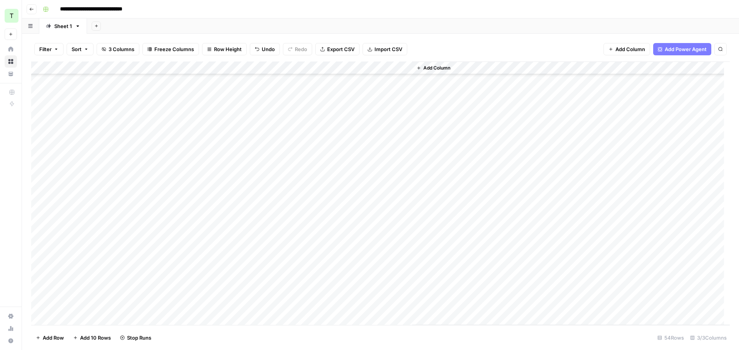
click at [423, 25] on div "Add Sheet" at bounding box center [413, 25] width 652 height 15
drag, startPoint x: 322, startPoint y: 168, endPoint x: 357, endPoint y: 302, distance: 138.0
click at [357, 302] on div "Add Column" at bounding box center [380, 194] width 698 height 264
click at [450, 21] on div "Add Sheet" at bounding box center [413, 25] width 652 height 15
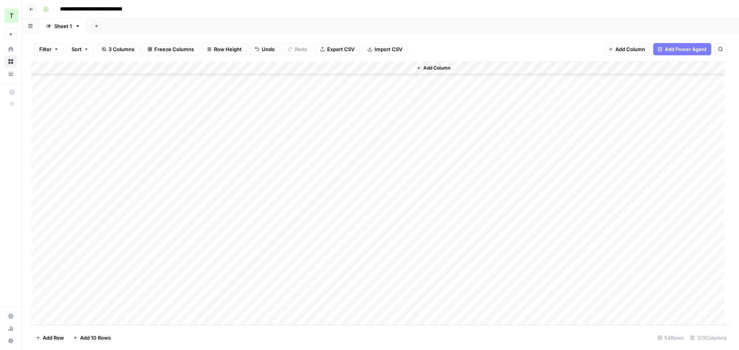
click at [215, 159] on div "Add Column" at bounding box center [380, 194] width 698 height 264
click at [218, 160] on div "Add Column" at bounding box center [380, 194] width 698 height 264
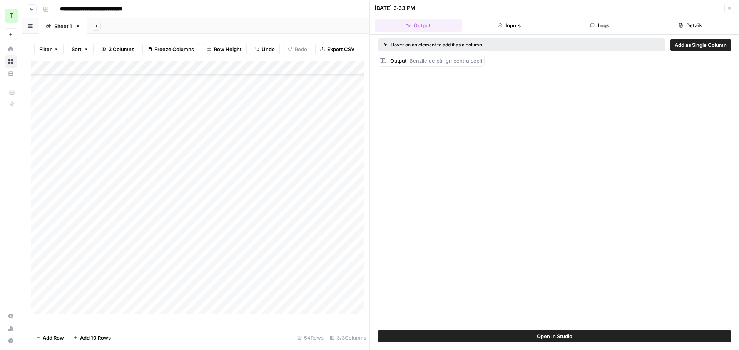
click at [574, 27] on button "Logs" at bounding box center [600, 25] width 88 height 12
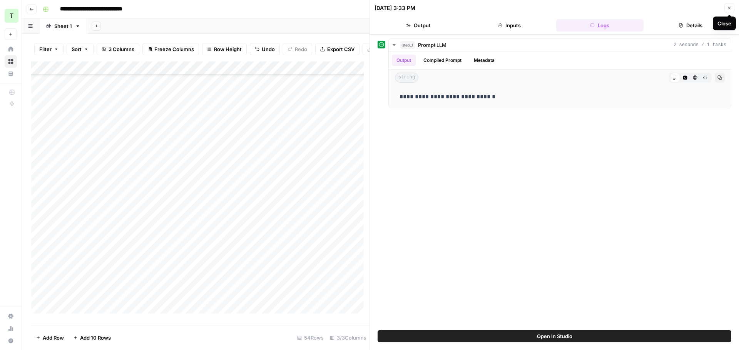
click at [727, 10] on icon "button" at bounding box center [729, 8] width 5 height 5
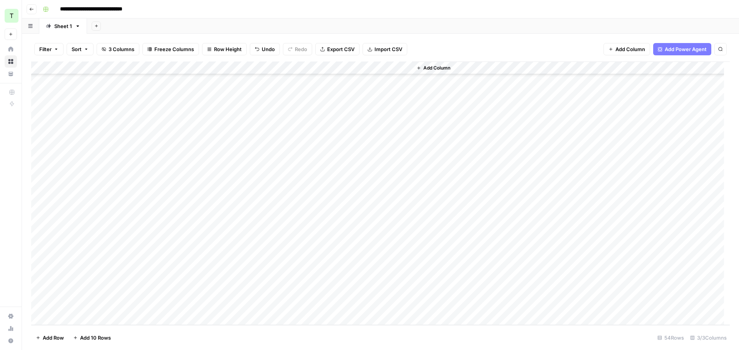
drag, startPoint x: 425, startPoint y: 22, endPoint x: 426, endPoint y: 0, distance: 21.6
click at [426, 22] on div "Add Sheet" at bounding box center [413, 25] width 652 height 15
click at [338, 308] on div "Add Column" at bounding box center [380, 194] width 698 height 264
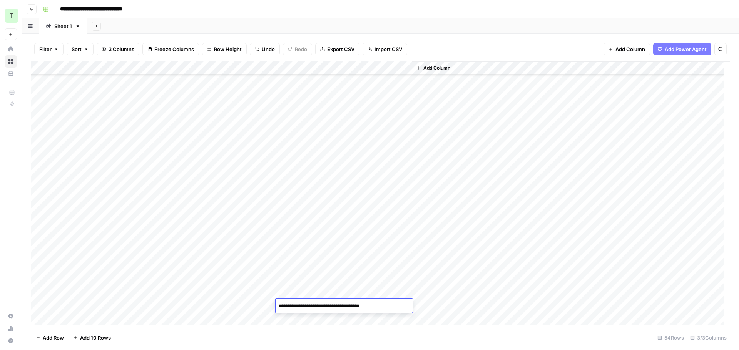
click at [93, 305] on div "Add Column" at bounding box center [380, 194] width 698 height 264
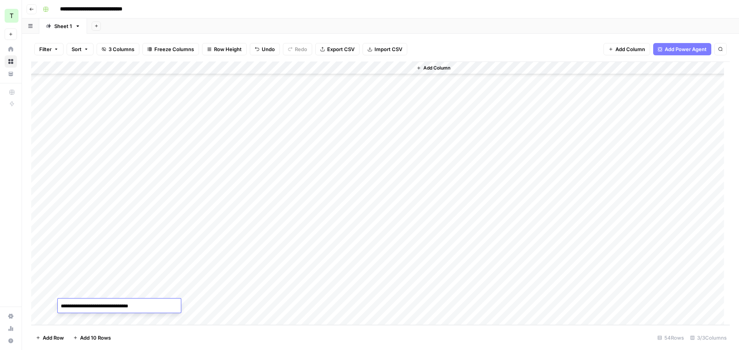
click at [93, 305] on textarea "**********" at bounding box center [119, 306] width 123 height 11
click at [216, 324] on div "Add Column" at bounding box center [380, 194] width 698 height 264
click at [106, 307] on div "Add Column" at bounding box center [380, 194] width 698 height 264
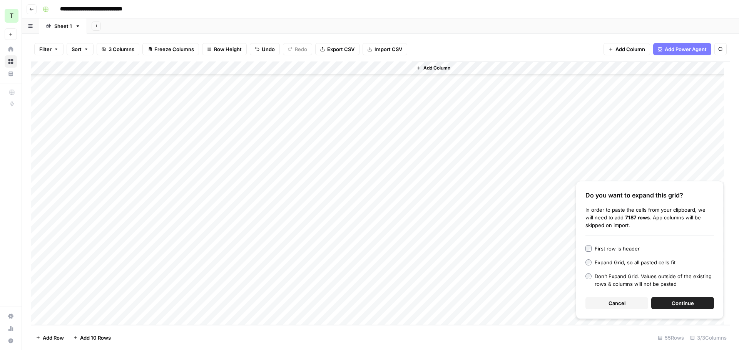
click at [677, 303] on span "Continue" at bounding box center [682, 304] width 22 height 8
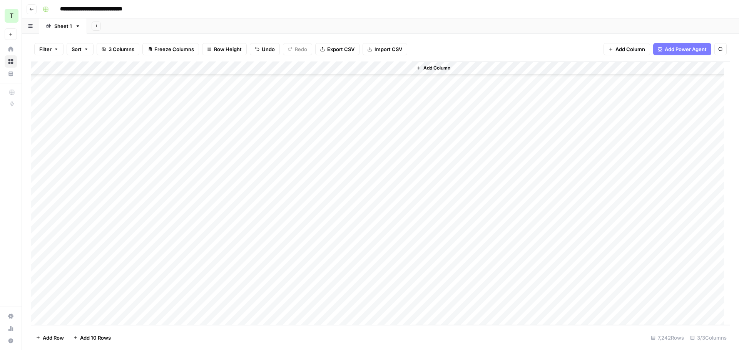
scroll to position [0, 0]
click at [258, 68] on div "Add Column" at bounding box center [380, 194] width 698 height 264
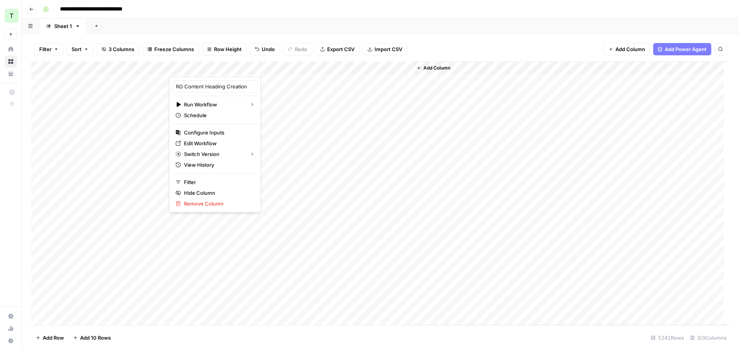
click at [272, 68] on div at bounding box center [222, 69] width 107 height 15
click at [288, 26] on div "Add Sheet" at bounding box center [413, 25] width 652 height 15
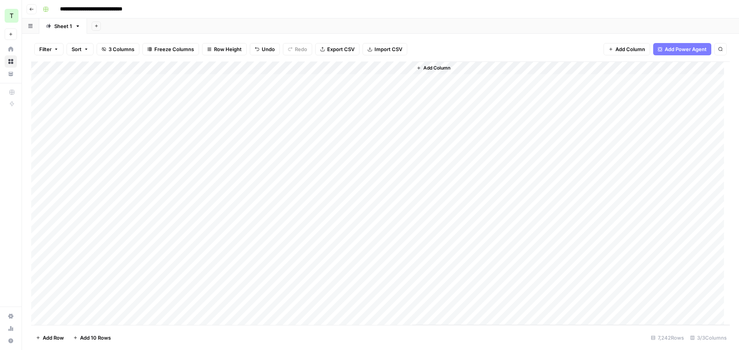
click at [270, 68] on div "Add Column" at bounding box center [380, 194] width 698 height 264
click at [297, 113] on span "Remaining Rows" at bounding box center [296, 113] width 48 height 8
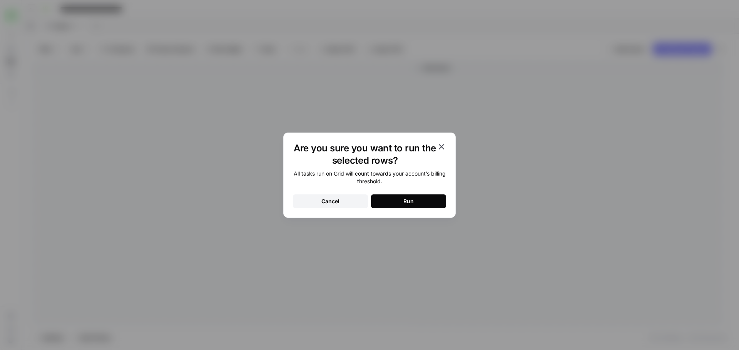
click at [390, 200] on button "Run" at bounding box center [408, 202] width 75 height 14
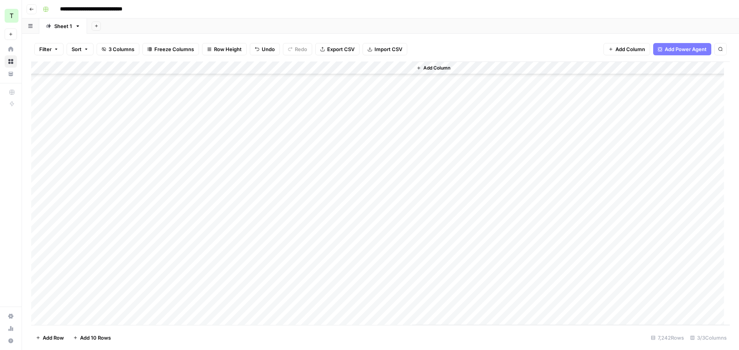
scroll to position [663, 0]
click at [293, 20] on div "Add Sheet" at bounding box center [413, 25] width 652 height 15
click at [97, 25] on icon "button" at bounding box center [96, 26] width 4 height 4
click at [120, 66] on span "From Workflow" at bounding box center [134, 64] width 57 height 8
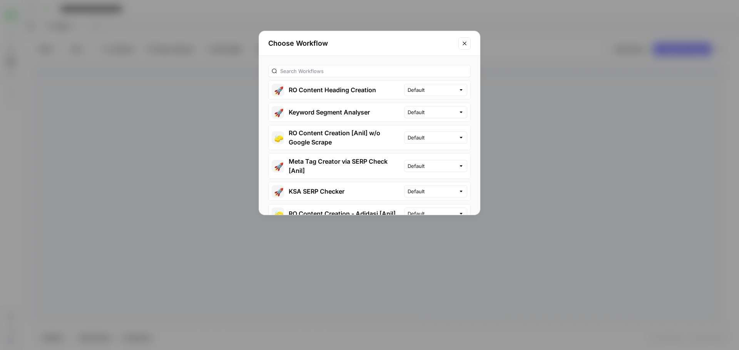
click at [339, 90] on button "🚀 RO Content Heading Creation" at bounding box center [335, 90] width 135 height 18
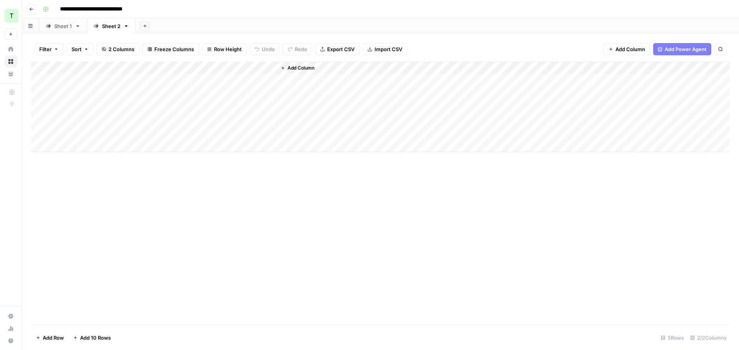
click at [142, 77] on div "Add Column" at bounding box center [380, 107] width 698 height 91
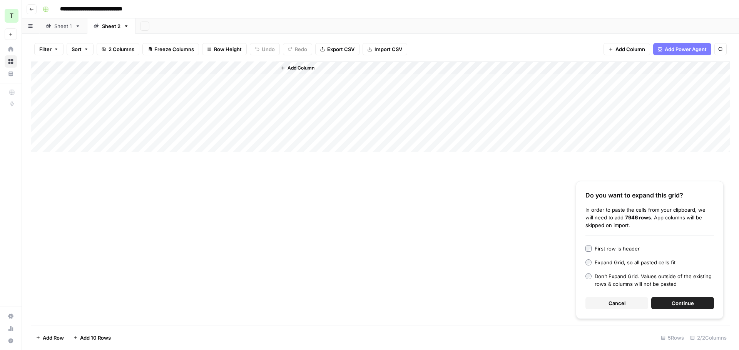
click at [679, 305] on span "Continue" at bounding box center [682, 304] width 22 height 8
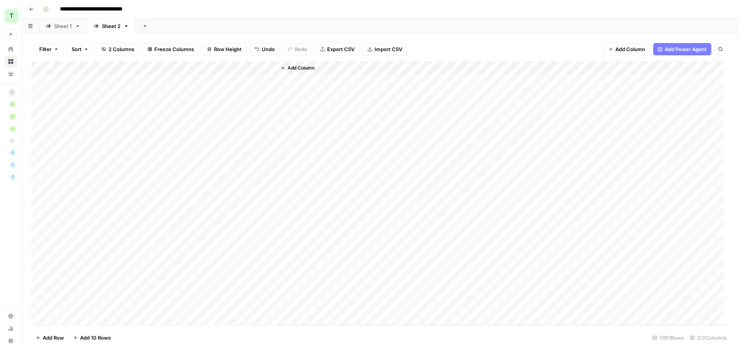
click at [55, 24] on div "Sheet 1" at bounding box center [63, 26] width 18 height 8
click at [106, 21] on link "Sheet 2" at bounding box center [111, 25] width 48 height 15
click at [57, 26] on div "Sheet 1" at bounding box center [63, 26] width 18 height 8
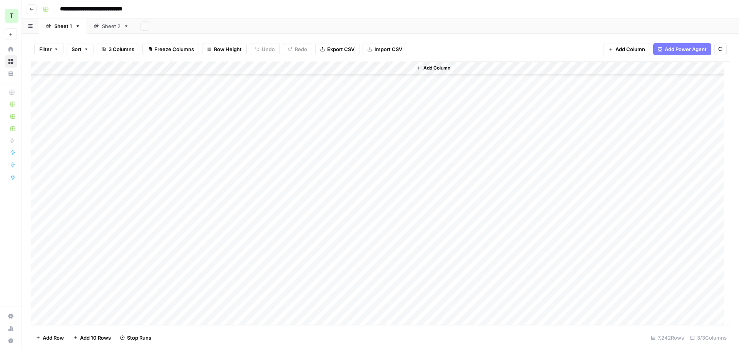
click at [99, 26] on div "Sheet 2" at bounding box center [106, 26] width 27 height 8
click at [145, 29] on button "Add Sheet" at bounding box center [144, 26] width 9 height 9
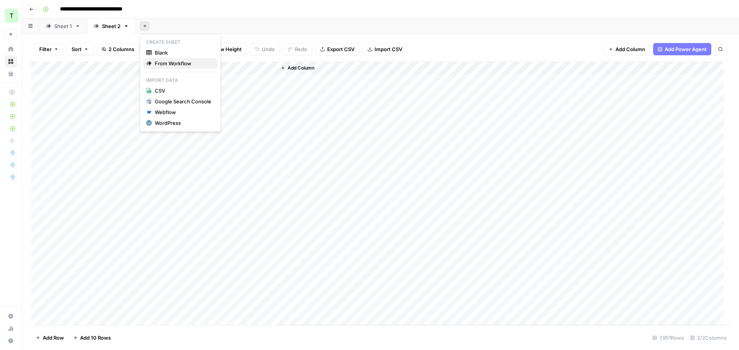
click at [170, 68] on button "From Workflow" at bounding box center [180, 63] width 74 height 11
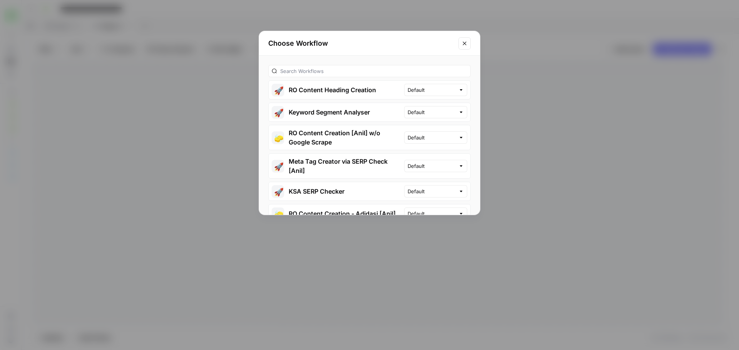
click at [311, 91] on button "🚀 RO Content Heading Creation" at bounding box center [335, 90] width 135 height 18
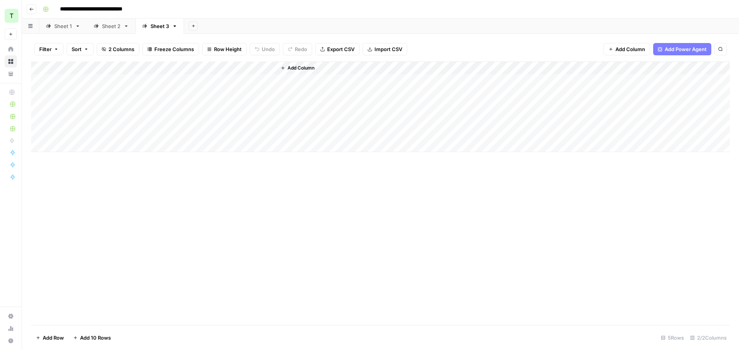
click at [117, 79] on div "Add Column" at bounding box center [380, 107] width 698 height 91
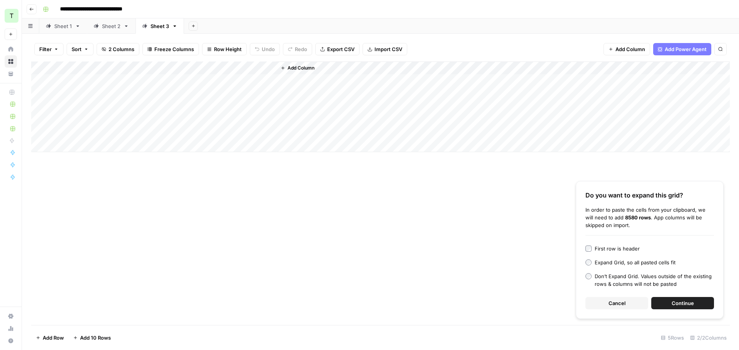
click at [670, 306] on button "Continue" at bounding box center [682, 303] width 63 height 12
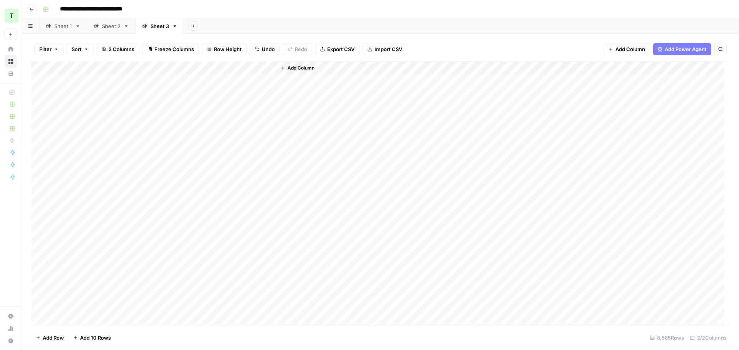
click at [195, 25] on button "Add Sheet" at bounding box center [192, 26] width 9 height 9
click at [216, 65] on span "From Workflow" at bounding box center [231, 64] width 57 height 8
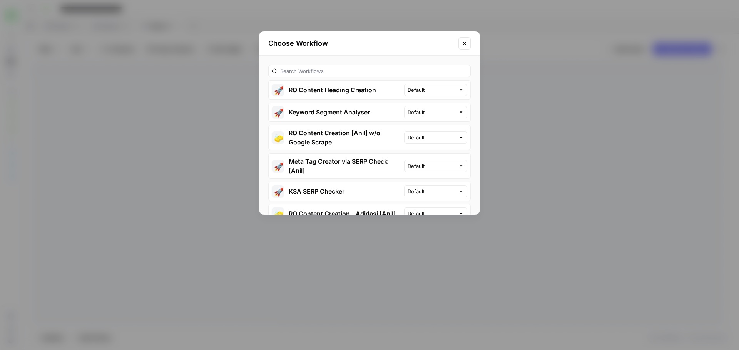
click at [339, 89] on button "🚀 RO Content Heading Creation" at bounding box center [335, 90] width 135 height 18
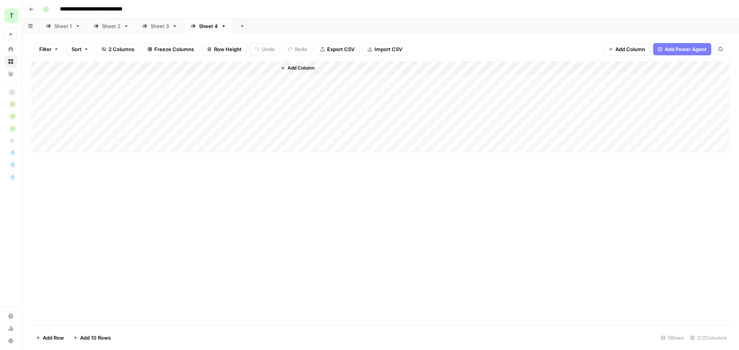
click at [87, 81] on div "Add Column" at bounding box center [380, 107] width 698 height 91
click at [139, 80] on div "Add Column" at bounding box center [380, 107] width 698 height 91
click at [123, 97] on div "Add Column" at bounding box center [380, 107] width 698 height 91
click at [121, 79] on div "Add Column" at bounding box center [380, 107] width 698 height 91
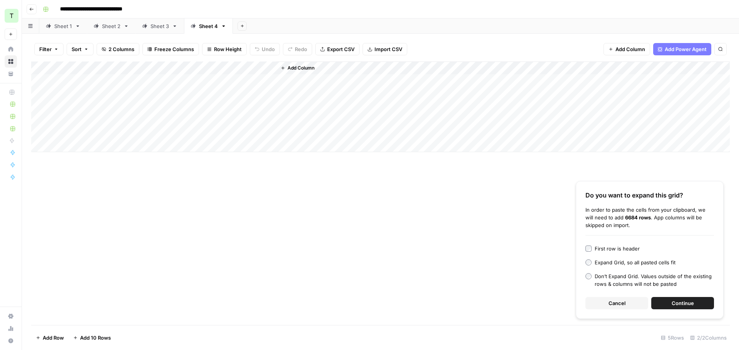
click at [664, 301] on button "Continue" at bounding box center [682, 303] width 63 height 12
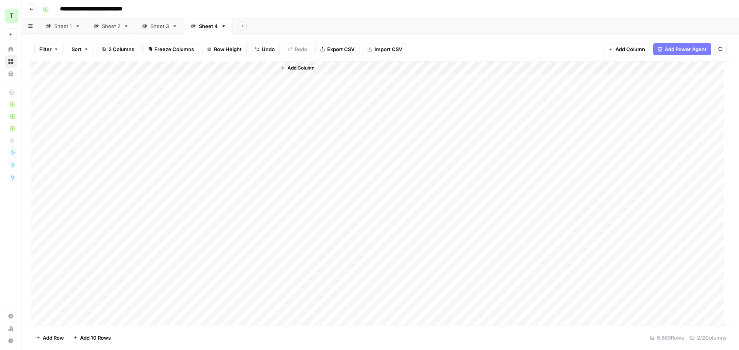
click at [270, 68] on div "Add Column" at bounding box center [380, 194] width 698 height 264
click at [297, 88] on span "All Rows" at bounding box center [296, 86] width 48 height 8
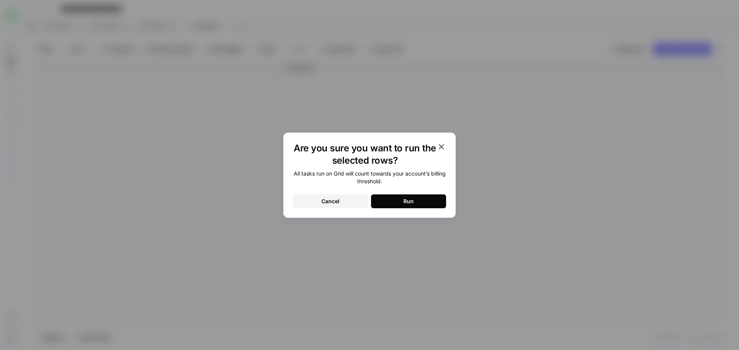
click at [395, 200] on button "Run" at bounding box center [408, 202] width 75 height 14
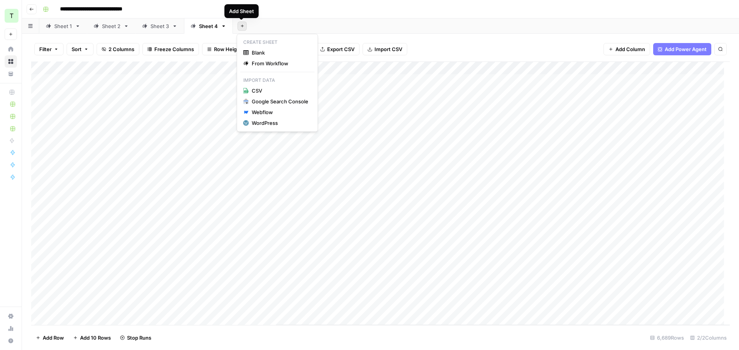
click at [240, 24] on icon "button" at bounding box center [242, 26] width 4 height 4
click at [265, 67] on button "From Workflow" at bounding box center [277, 63] width 74 height 11
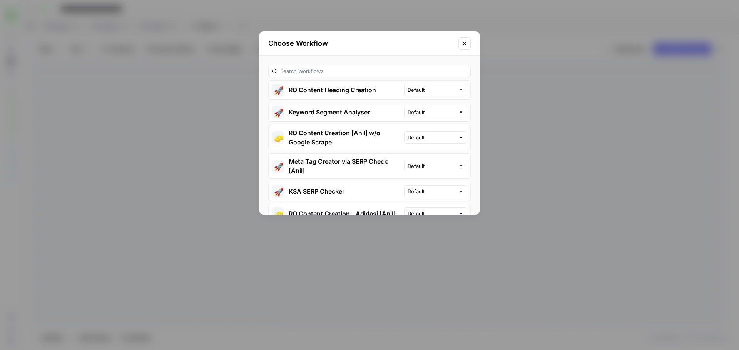
click at [320, 87] on button "🚀 RO Content Heading Creation" at bounding box center [335, 90] width 135 height 18
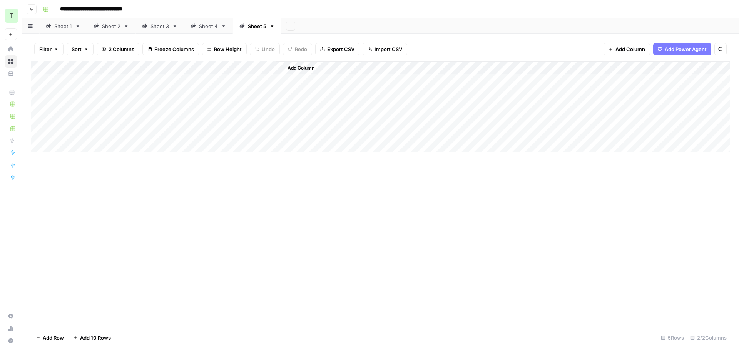
click at [143, 81] on div "Add Column" at bounding box center [380, 107] width 698 height 91
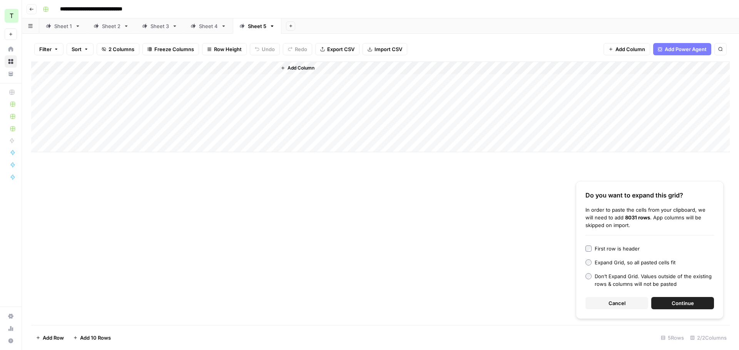
click at [694, 310] on div "Do you want to expand this grid? In order to paste the cells from your clipboar…" at bounding box center [649, 250] width 148 height 138
click at [691, 302] on span "Continue" at bounding box center [682, 304] width 22 height 8
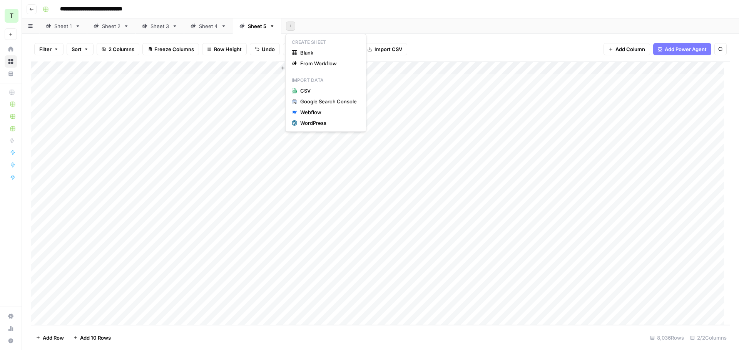
click at [289, 25] on icon "button" at bounding box center [291, 26] width 4 height 4
click at [306, 63] on span "From Workflow" at bounding box center [328, 64] width 57 height 8
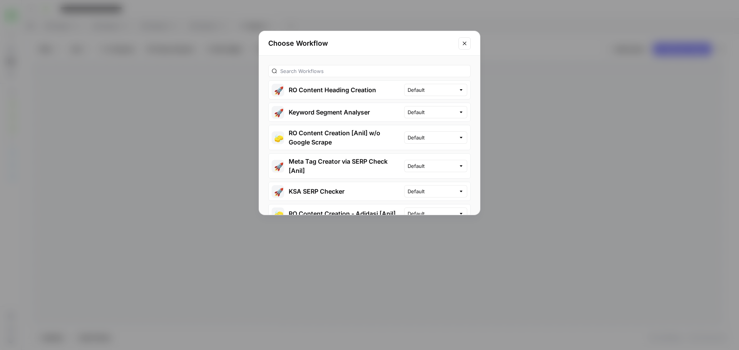
click at [365, 90] on button "🚀 RO Content Heading Creation" at bounding box center [335, 90] width 135 height 18
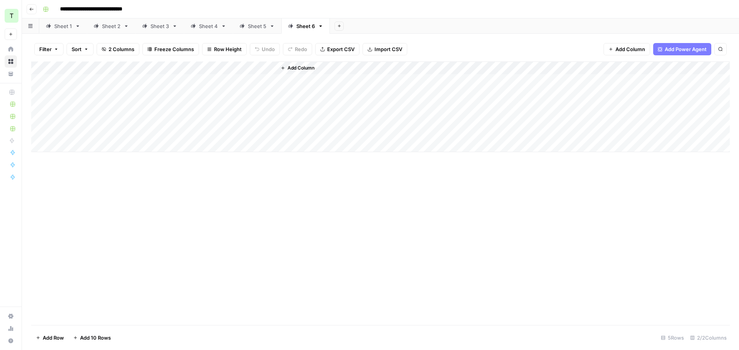
click at [118, 83] on div "Add Column" at bounding box center [380, 107] width 698 height 91
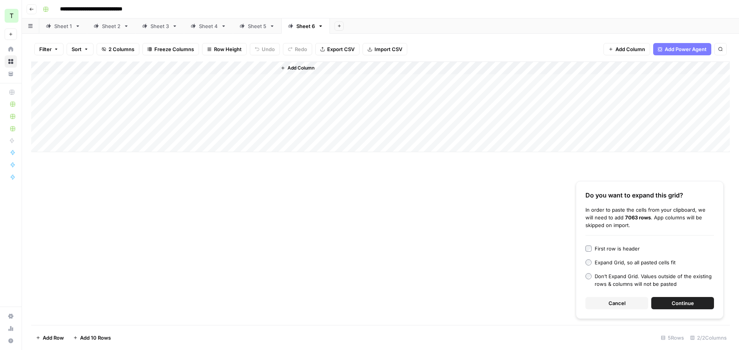
click at [685, 302] on span "Continue" at bounding box center [682, 304] width 22 height 8
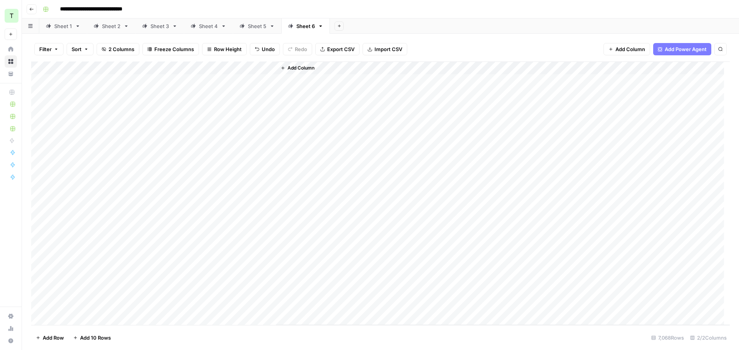
click at [337, 27] on icon "button" at bounding box center [339, 26] width 4 height 4
click at [362, 60] on span "From Workflow" at bounding box center [377, 64] width 57 height 8
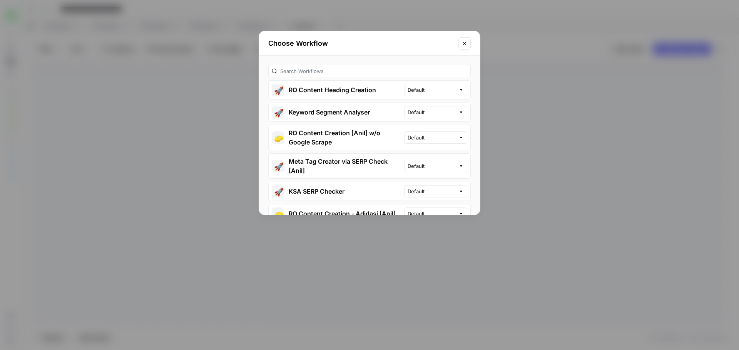
click at [352, 92] on button "🚀 RO Content Heading Creation" at bounding box center [335, 90] width 135 height 18
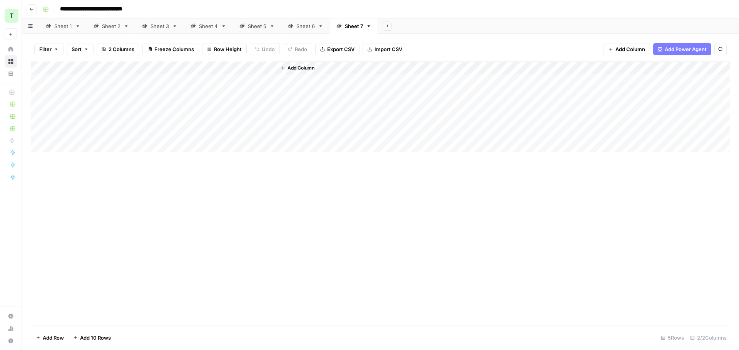
click at [102, 79] on div "Add Column" at bounding box center [380, 107] width 698 height 91
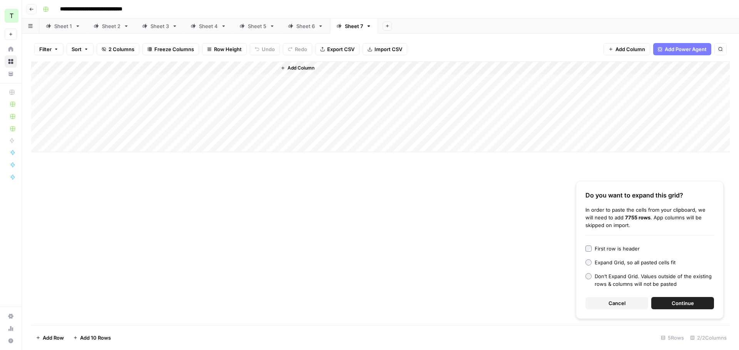
click at [663, 304] on button "Continue" at bounding box center [682, 303] width 63 height 12
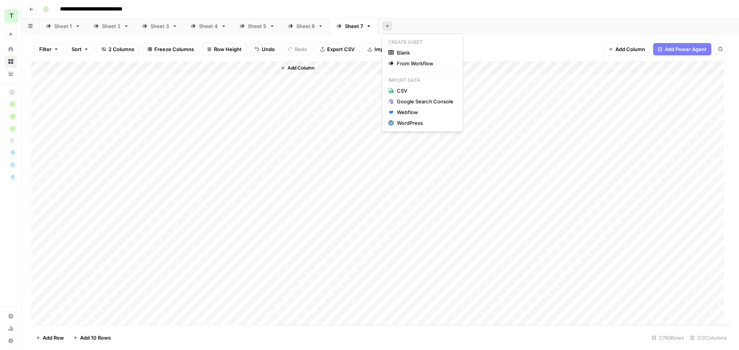
click at [385, 28] on icon "button" at bounding box center [387, 26] width 4 height 4
click at [414, 64] on span "From Workflow" at bounding box center [425, 64] width 57 height 8
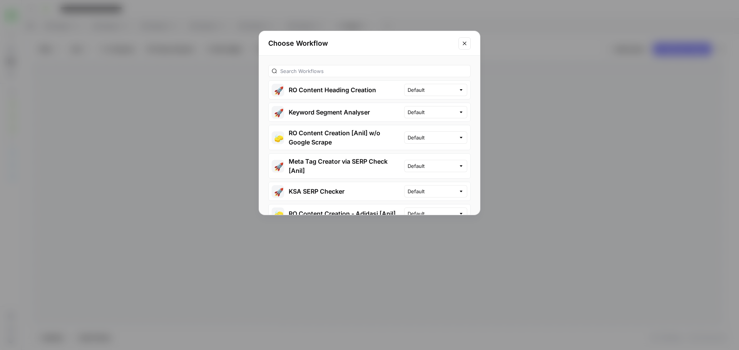
click at [370, 88] on button "🚀 RO Content Heading Creation" at bounding box center [335, 90] width 135 height 18
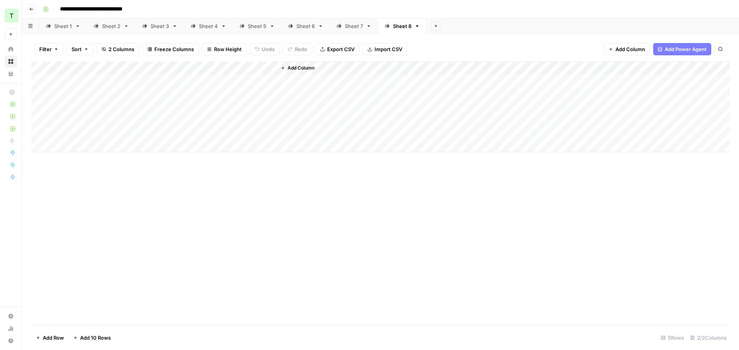
click at [102, 79] on div "Add Column" at bounding box center [380, 107] width 698 height 91
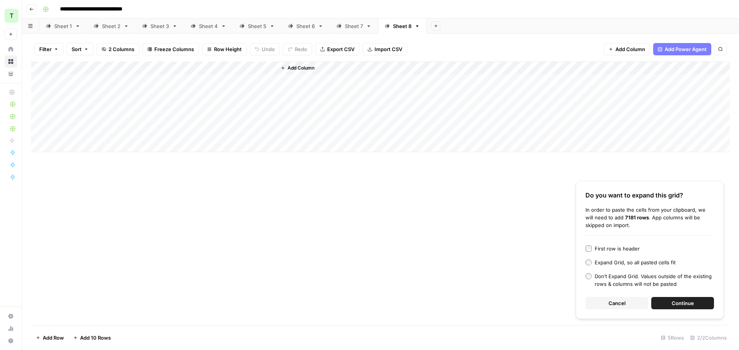
click at [688, 304] on span "Continue" at bounding box center [682, 304] width 22 height 8
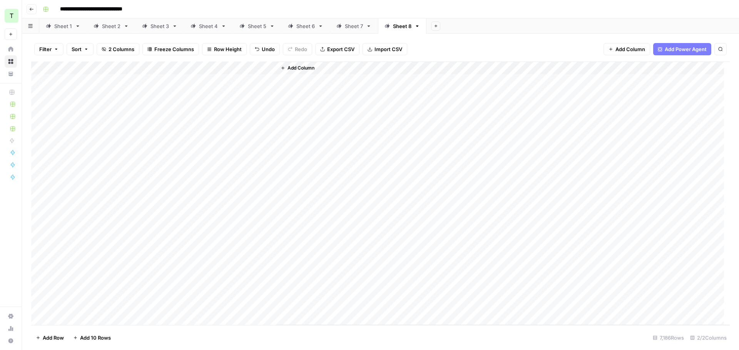
drag, startPoint x: 429, startPoint y: 27, endPoint x: 433, endPoint y: 28, distance: 4.4
click at [429, 26] on div "Add Sheet" at bounding box center [582, 25] width 312 height 15
click at [437, 25] on button "Add Sheet" at bounding box center [435, 26] width 9 height 9
click at [458, 64] on span "From Workflow" at bounding box center [473, 64] width 57 height 8
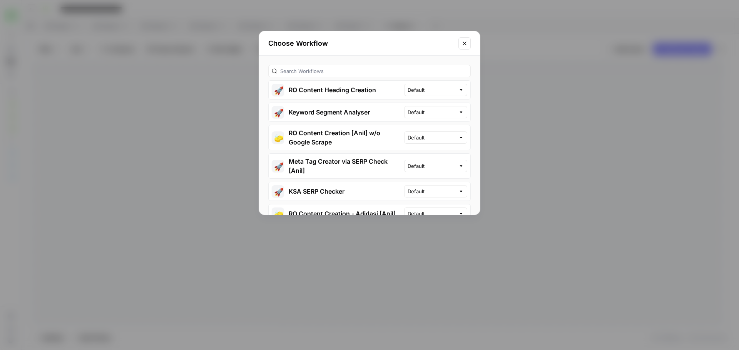
click at [350, 93] on button "🚀 RO Content Heading Creation" at bounding box center [335, 90] width 135 height 18
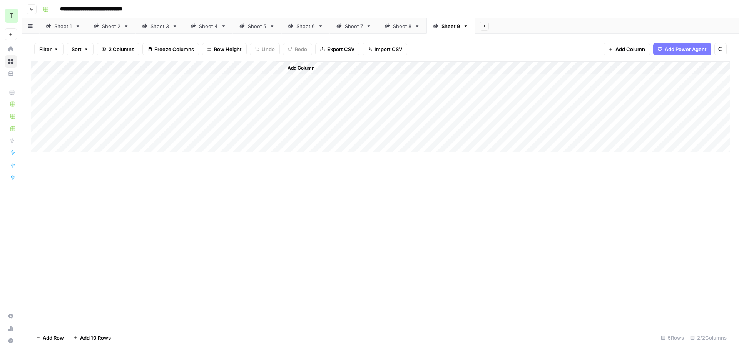
click at [140, 81] on div "Add Column" at bounding box center [380, 107] width 698 height 91
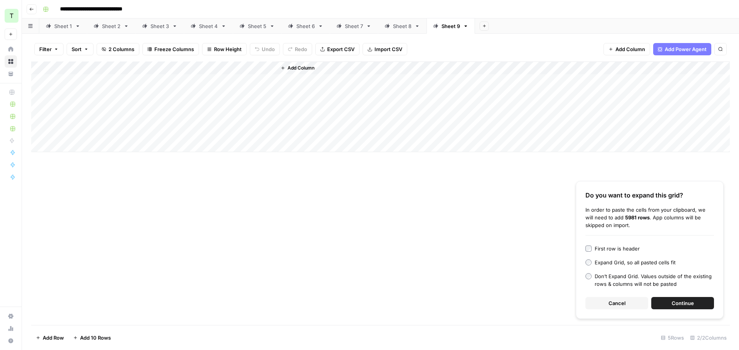
click at [676, 302] on span "Continue" at bounding box center [682, 304] width 22 height 8
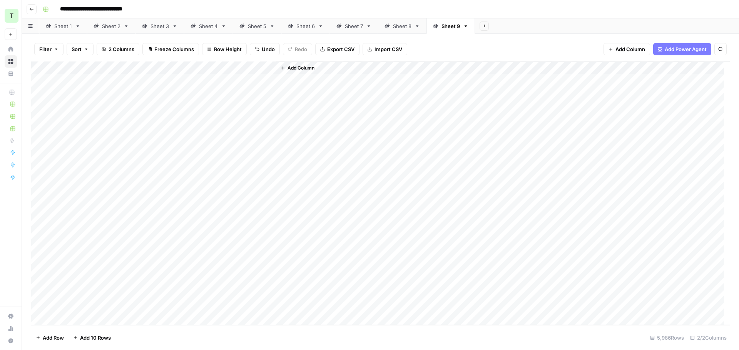
click at [481, 28] on button "Add Sheet" at bounding box center [483, 26] width 9 height 9
click at [506, 66] on span "From Workflow" at bounding box center [522, 64] width 57 height 8
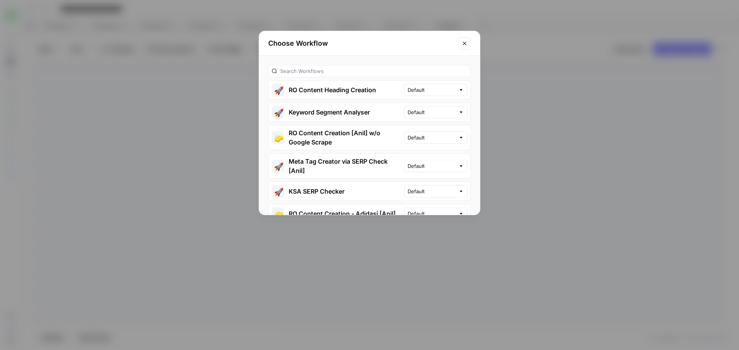
click at [379, 92] on button "🚀 RO Content Heading Creation" at bounding box center [335, 90] width 135 height 18
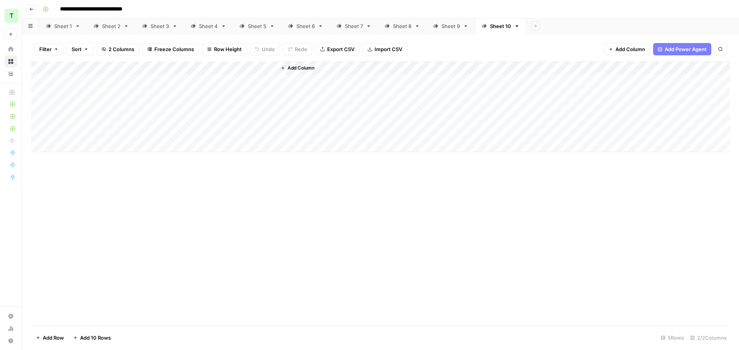
click at [145, 82] on div "Add Column" at bounding box center [380, 107] width 698 height 91
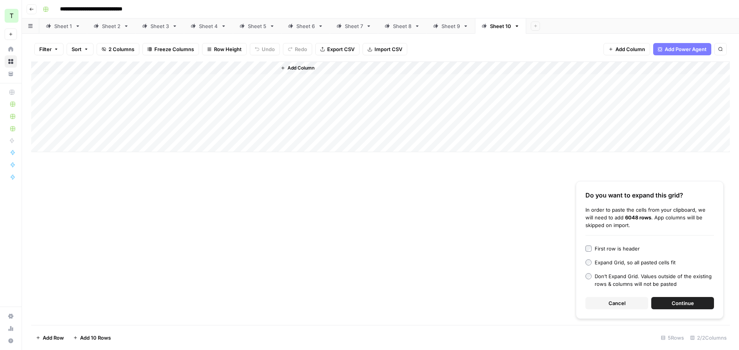
click at [674, 302] on span "Continue" at bounding box center [682, 304] width 22 height 8
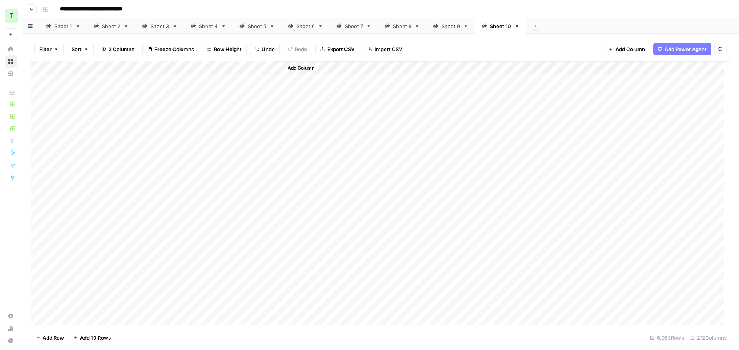
click at [271, 69] on div "Add Column" at bounding box center [380, 194] width 698 height 264
click at [282, 87] on span "All Rows" at bounding box center [296, 86] width 48 height 8
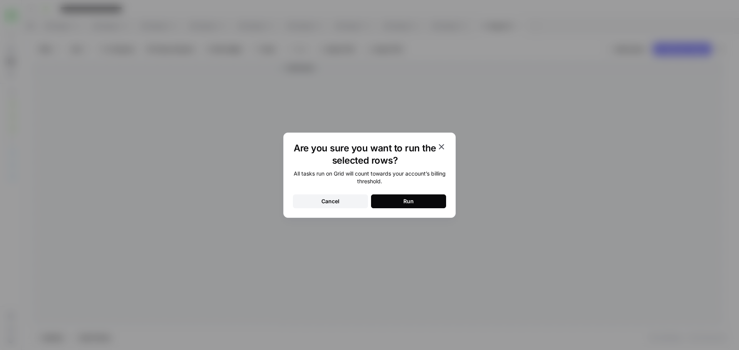
click at [409, 199] on div "Run" at bounding box center [408, 202] width 10 height 8
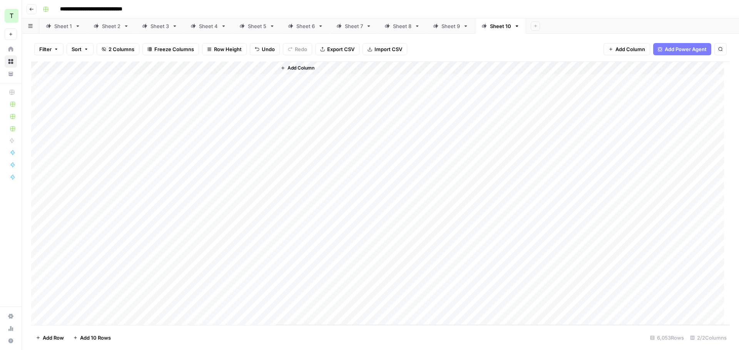
click at [103, 25] on div "Sheet 2" at bounding box center [111, 26] width 18 height 8
click at [270, 68] on div "Add Column" at bounding box center [380, 194] width 698 height 264
click at [295, 83] on span "All Rows" at bounding box center [296, 86] width 48 height 8
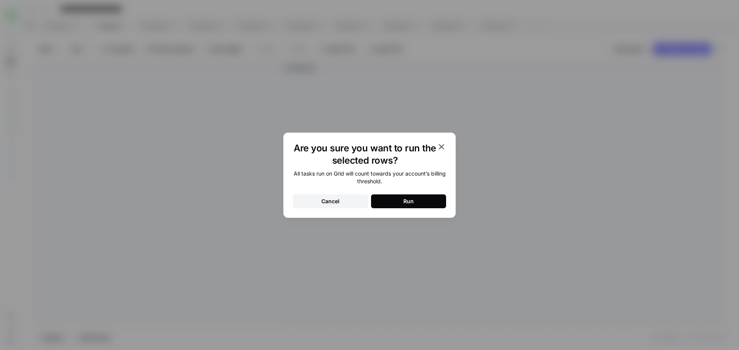
click at [391, 197] on button "Run" at bounding box center [408, 202] width 75 height 14
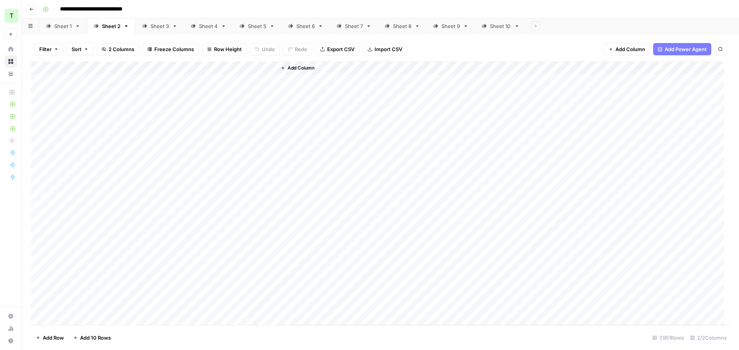
click at [156, 22] on div "Sheet 3" at bounding box center [159, 26] width 18 height 8
click at [268, 65] on div "Add Column" at bounding box center [380, 194] width 698 height 264
click at [313, 84] on span "All Rows" at bounding box center [296, 86] width 48 height 8
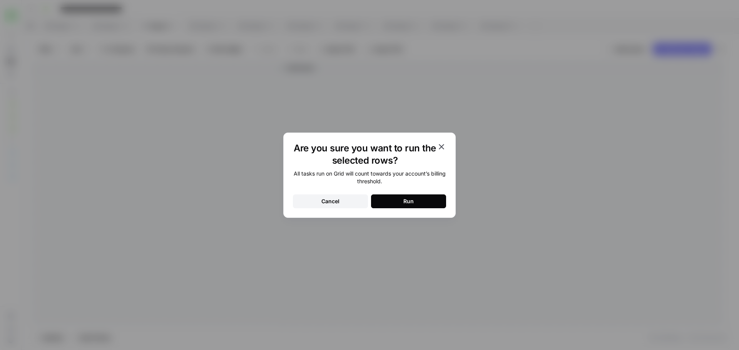
click at [390, 198] on button "Run" at bounding box center [408, 202] width 75 height 14
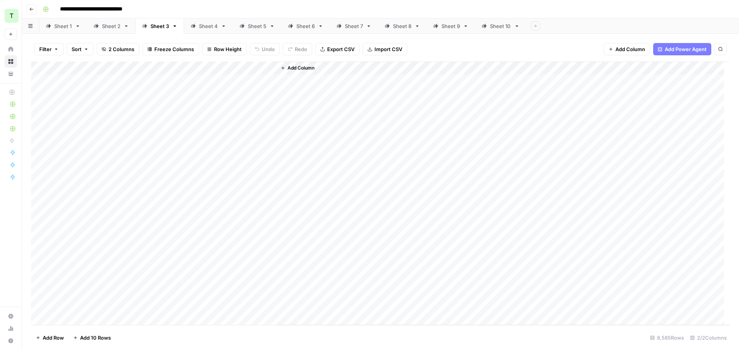
click at [207, 25] on div "Sheet 4" at bounding box center [208, 26] width 19 height 8
click at [245, 28] on div "Sheet 5" at bounding box center [252, 26] width 27 height 8
type input "**********"
click at [268, 69] on div "Add Column" at bounding box center [380, 194] width 698 height 264
click at [284, 90] on button "All Rows" at bounding box center [298, 85] width 58 height 11
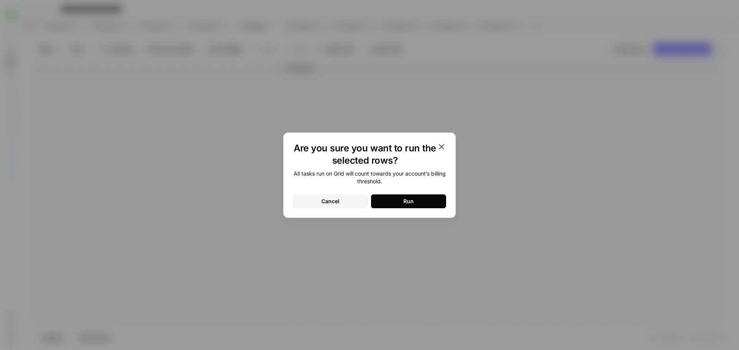
click at [395, 197] on button "Run" at bounding box center [408, 202] width 75 height 14
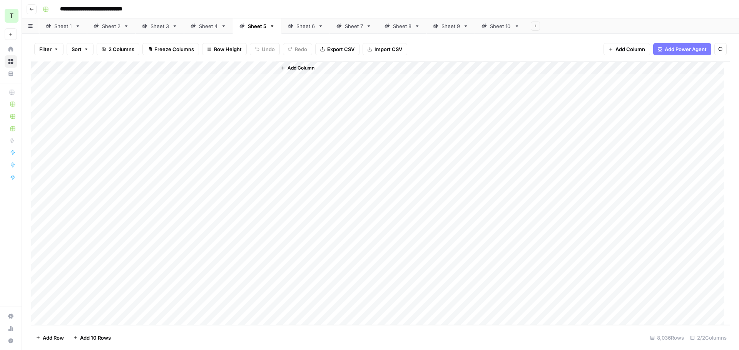
click at [300, 30] on link "Sheet 6" at bounding box center [305, 25] width 48 height 15
click at [270, 69] on div "Add Column" at bounding box center [380, 194] width 698 height 264
click at [279, 88] on span "All Rows" at bounding box center [296, 86] width 48 height 8
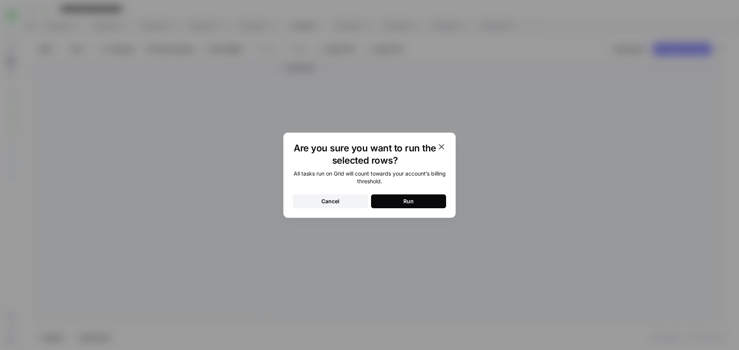
click at [392, 205] on button "Run" at bounding box center [408, 202] width 75 height 14
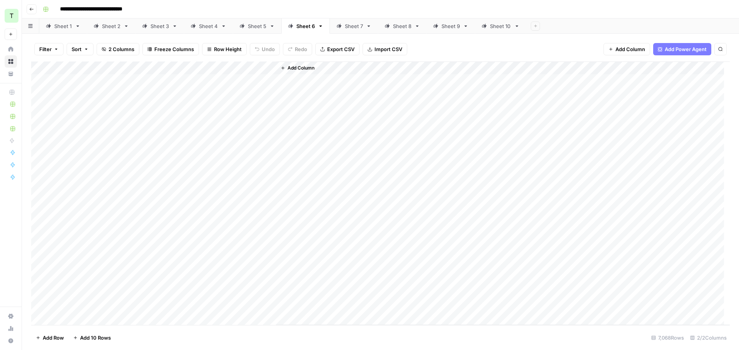
click at [346, 26] on div "Sheet 7" at bounding box center [354, 26] width 18 height 8
click at [268, 67] on div "Add Column" at bounding box center [380, 194] width 698 height 264
click at [278, 83] on span "All Rows" at bounding box center [296, 86] width 48 height 8
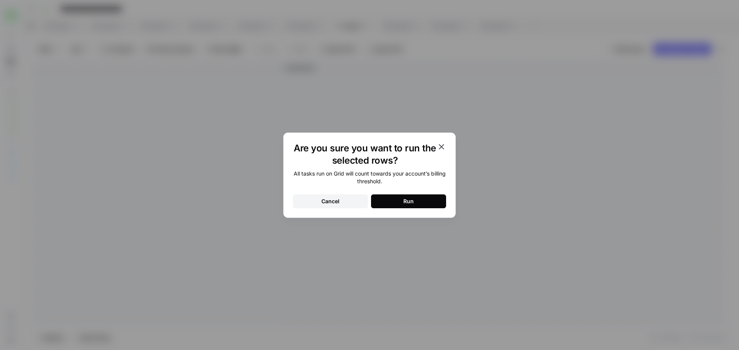
click at [403, 202] on button "Run" at bounding box center [408, 202] width 75 height 14
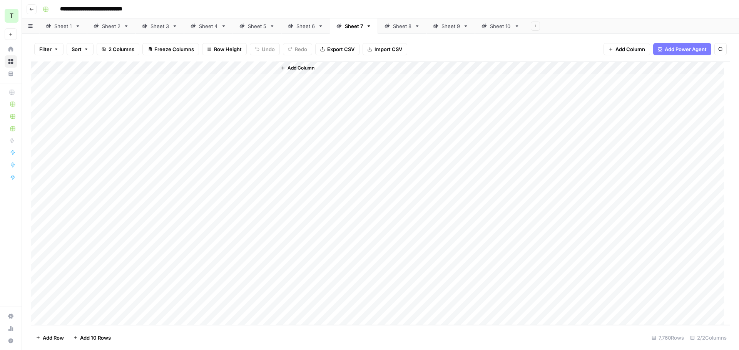
click at [399, 27] on div "Sheet 8" at bounding box center [402, 26] width 18 height 8
click at [270, 67] on div "Add Column" at bounding box center [380, 194] width 698 height 264
click at [282, 86] on span "All Rows" at bounding box center [296, 86] width 48 height 8
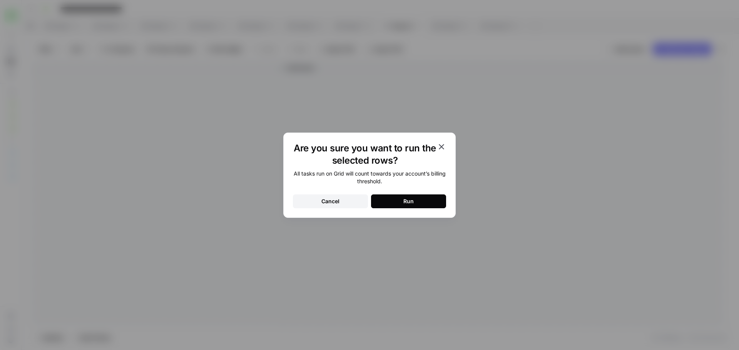
click at [393, 201] on button "Run" at bounding box center [408, 202] width 75 height 14
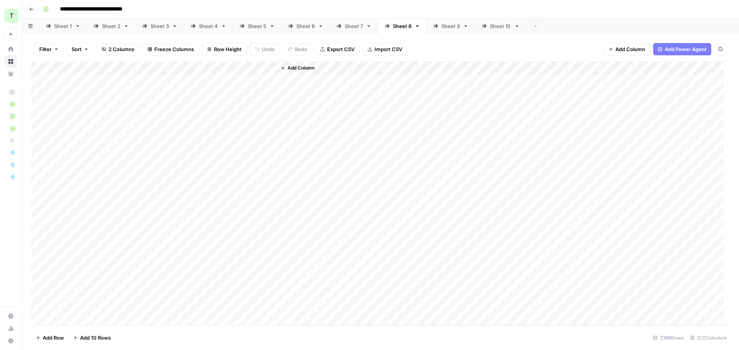
click at [442, 25] on div "Sheet 9" at bounding box center [450, 26] width 18 height 8
click at [270, 67] on div "Add Column" at bounding box center [380, 194] width 698 height 264
click at [279, 82] on span "All Rows" at bounding box center [296, 86] width 48 height 8
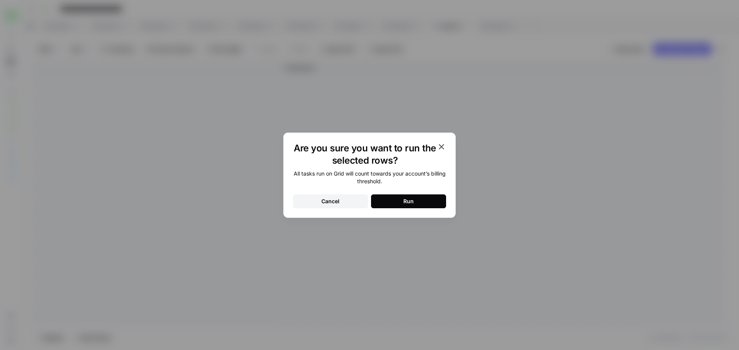
click at [401, 200] on button "Run" at bounding box center [408, 202] width 75 height 14
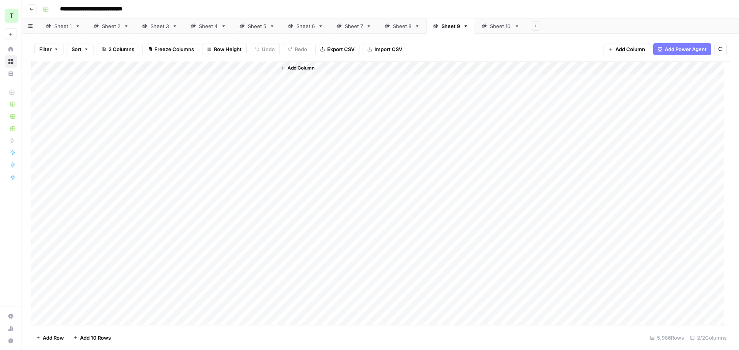
click at [493, 26] on div "Sheet 10" at bounding box center [500, 26] width 21 height 8
click at [60, 26] on div "Sheet 1" at bounding box center [63, 26] width 18 height 8
click at [268, 110] on div "Add Column" at bounding box center [380, 194] width 698 height 264
click at [268, 253] on div "Add Column" at bounding box center [380, 194] width 698 height 264
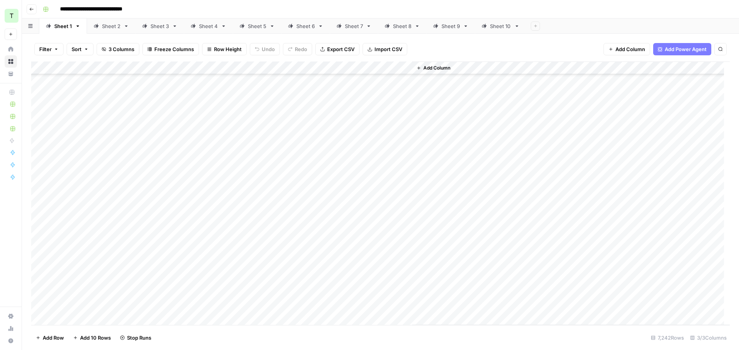
scroll to position [1998, 0]
click at [228, 175] on div "Add Column" at bounding box center [380, 194] width 698 height 264
click at [229, 175] on div "Add Column" at bounding box center [380, 194] width 698 height 264
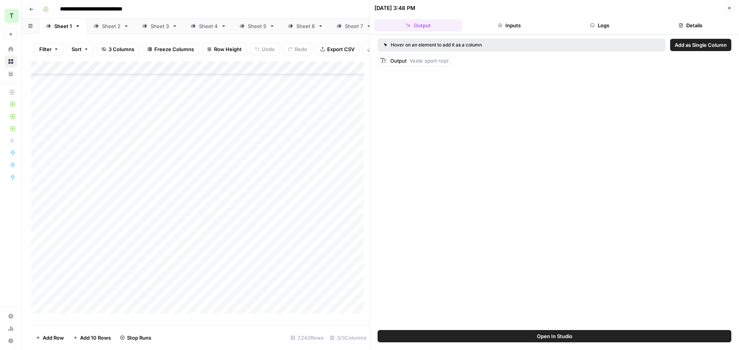
click at [601, 31] on button "Logs" at bounding box center [600, 25] width 88 height 12
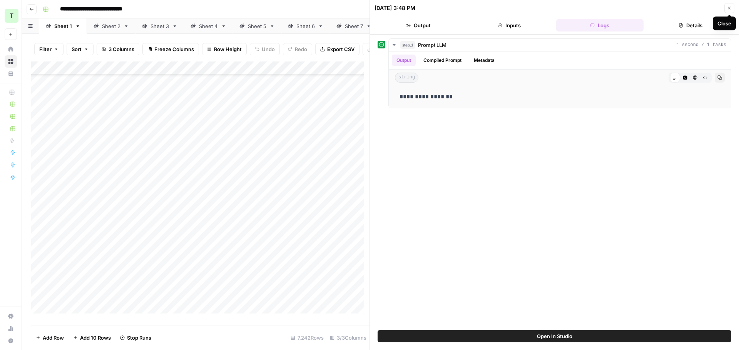
click at [729, 9] on icon "button" at bounding box center [729, 8] width 5 height 5
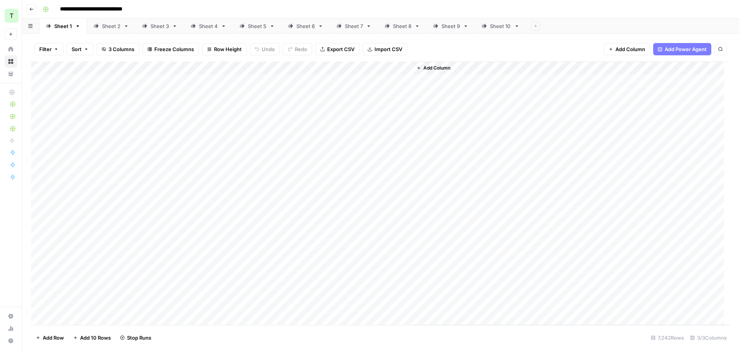
click at [105, 23] on div "Sheet 2" at bounding box center [111, 26] width 18 height 8
click at [154, 26] on div "Sheet 3" at bounding box center [159, 26] width 18 height 8
click at [210, 30] on div "Sheet 4" at bounding box center [208, 26] width 19 height 8
click at [256, 27] on div "Sheet 5" at bounding box center [257, 26] width 18 height 8
click at [305, 27] on div "Sheet 6" at bounding box center [305, 26] width 18 height 8
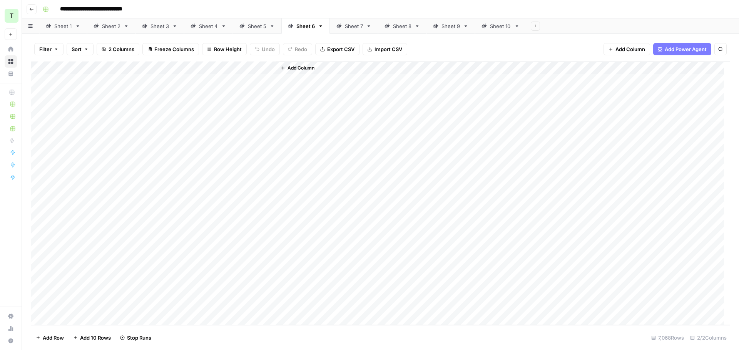
click at [340, 27] on div "Sheet 7" at bounding box center [349, 26] width 27 height 8
click at [399, 24] on div "Sheet 8" at bounding box center [402, 26] width 18 height 8
click at [449, 25] on div "Sheet 9" at bounding box center [450, 26] width 18 height 8
click at [497, 25] on div "Sheet 10" at bounding box center [500, 26] width 21 height 8
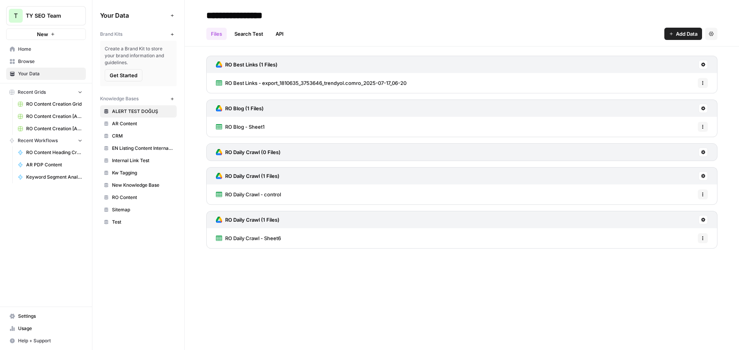
click at [32, 326] on span "Usage" at bounding box center [50, 328] width 64 height 7
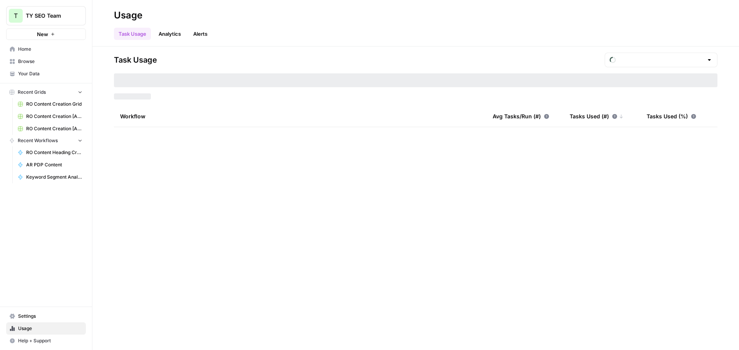
type input "September Tasks"
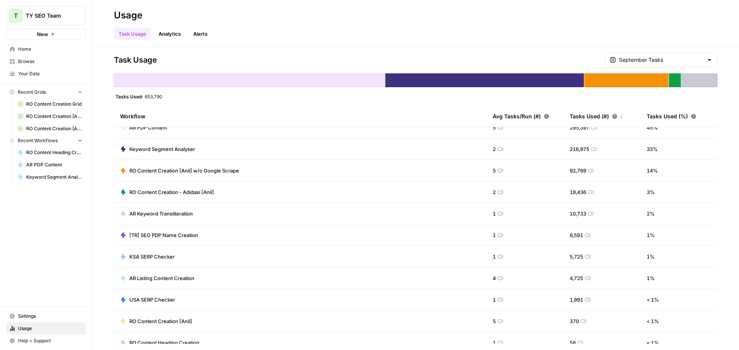
scroll to position [20, 0]
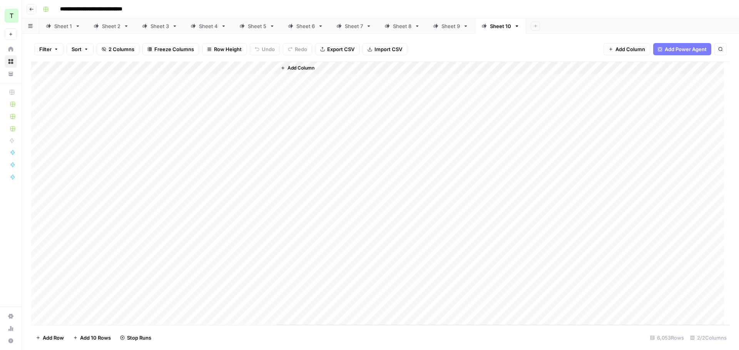
click at [105, 23] on div "Sheet 2" at bounding box center [111, 26] width 18 height 8
click at [59, 29] on div "Sheet 1" at bounding box center [63, 26] width 18 height 8
drag, startPoint x: 629, startPoint y: 18, endPoint x: 432, endPoint y: 253, distance: 307.4
click at [629, 18] on header "**********" at bounding box center [380, 9] width 717 height 18
